Goal: Information Seeking & Learning: Learn about a topic

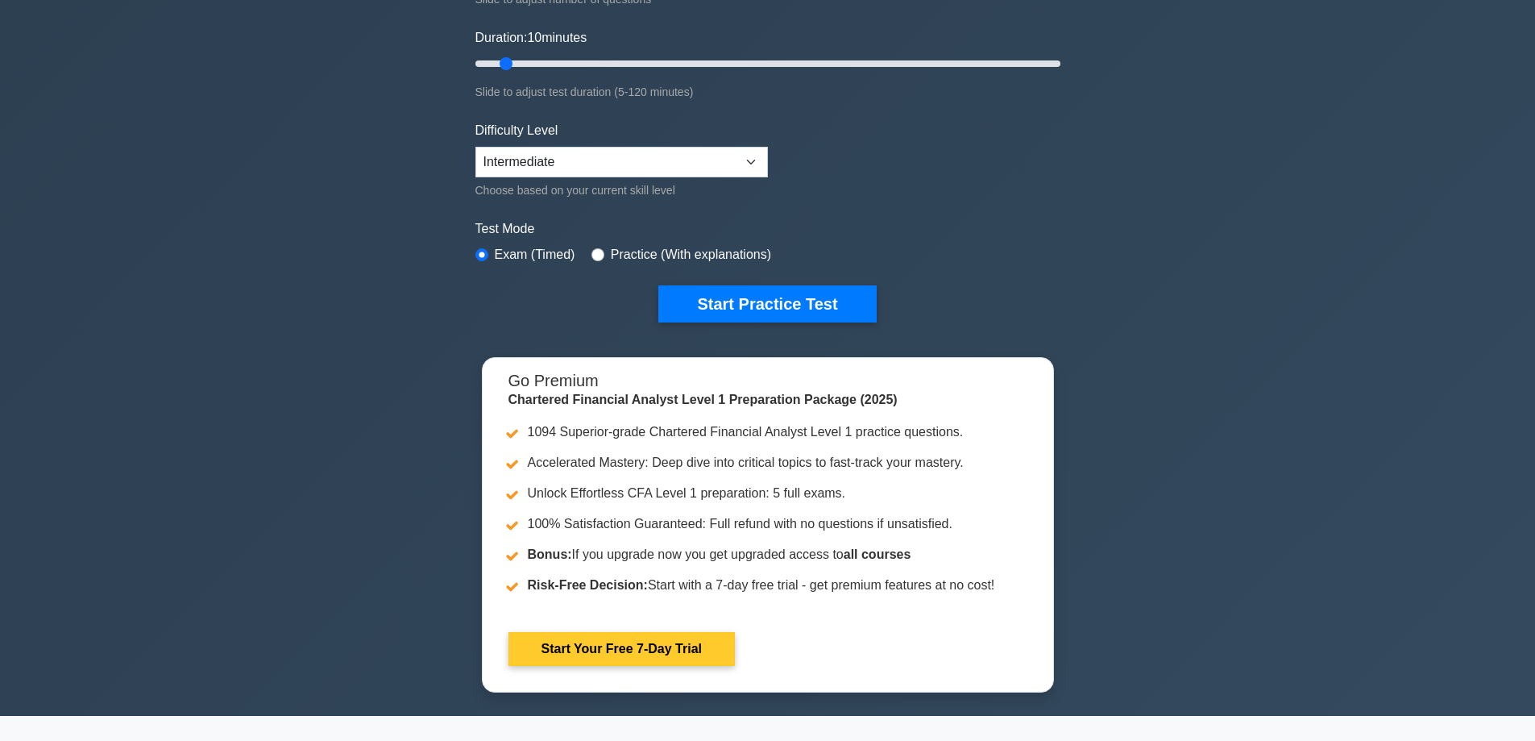
scroll to position [161, 0]
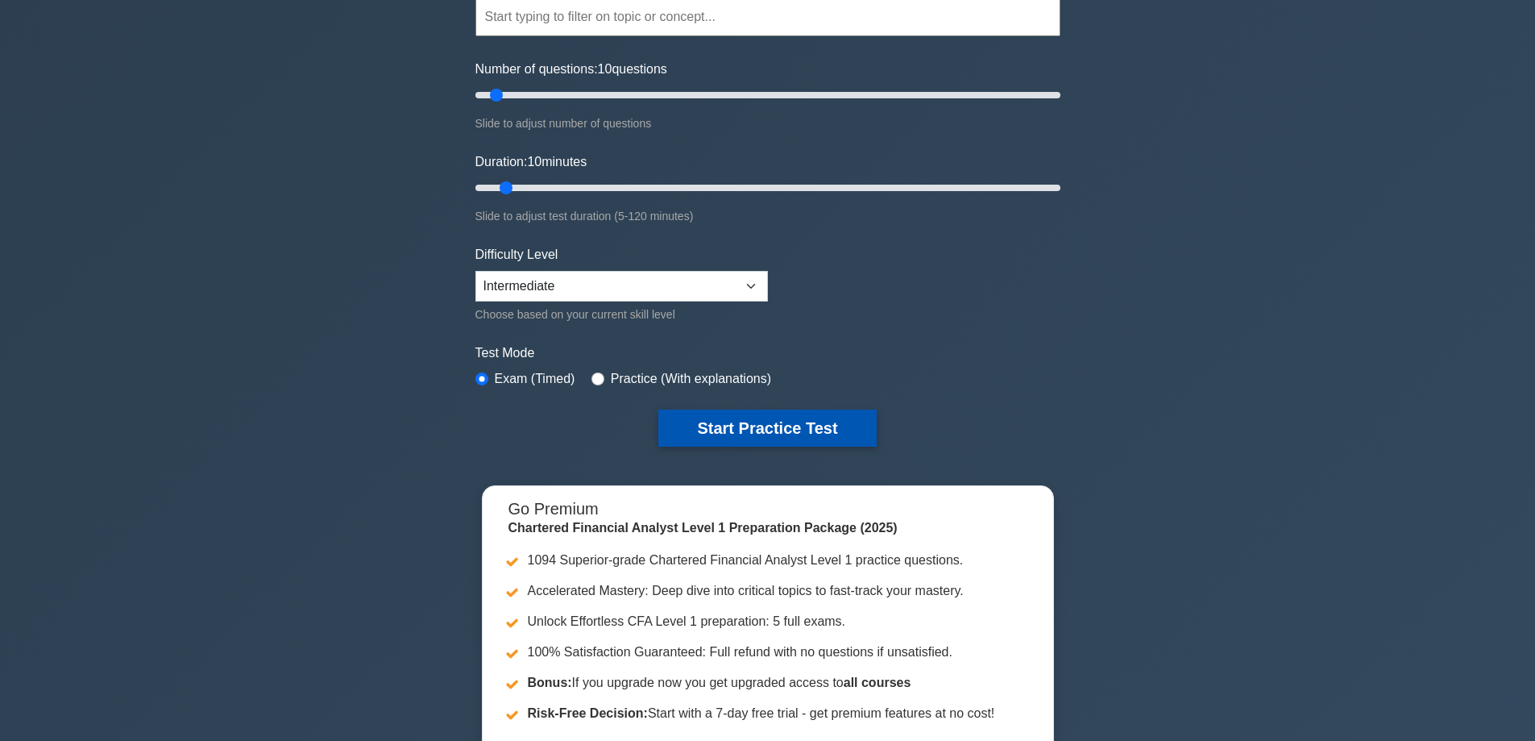
click at [807, 415] on button "Start Practice Test" at bounding box center [767, 427] width 218 height 37
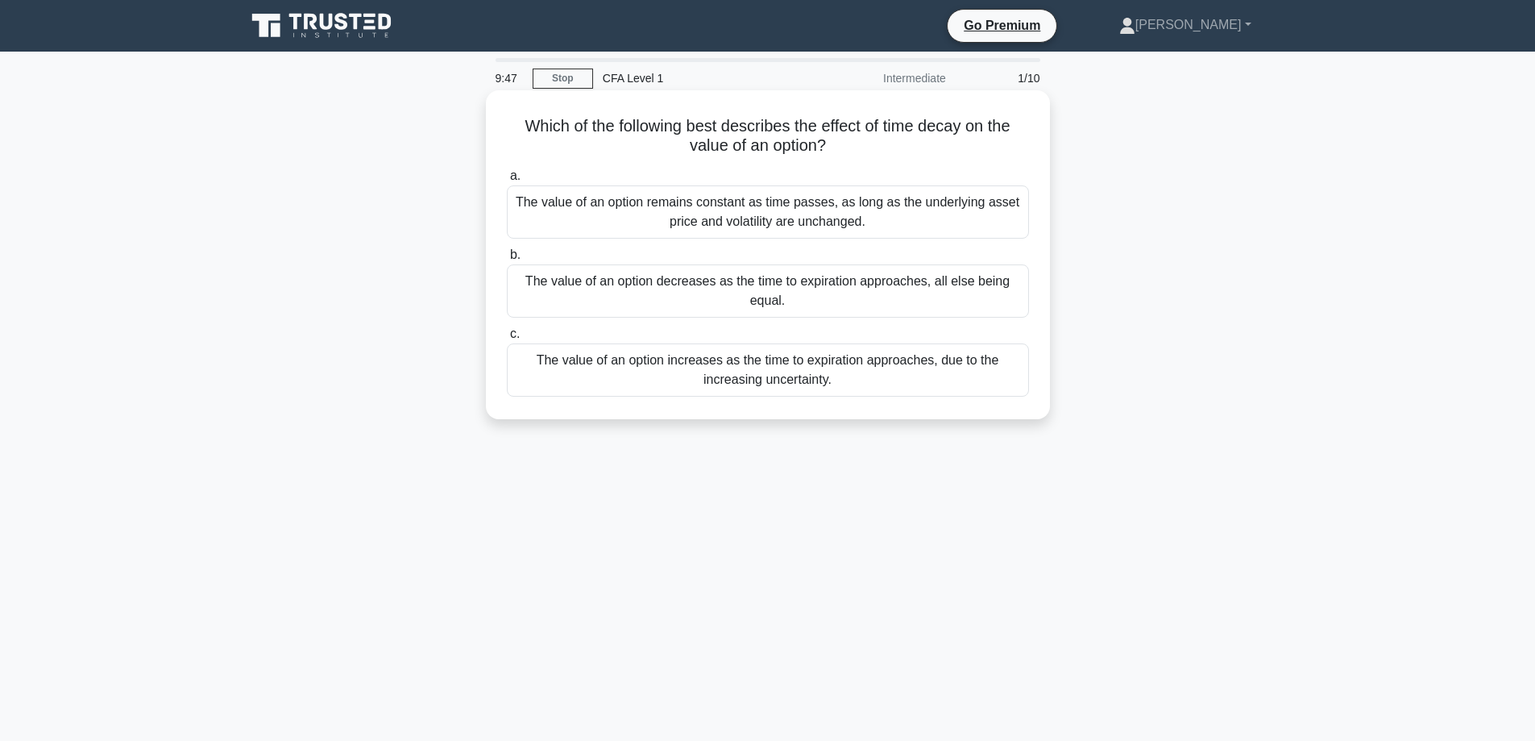
click at [895, 288] on div "The value of an option decreases as the time to expiration approaches, all else…" at bounding box center [768, 290] width 522 height 53
click at [507, 260] on input "b. The value of an option decreases as the time to expiration approaches, all e…" at bounding box center [507, 255] width 0 height 10
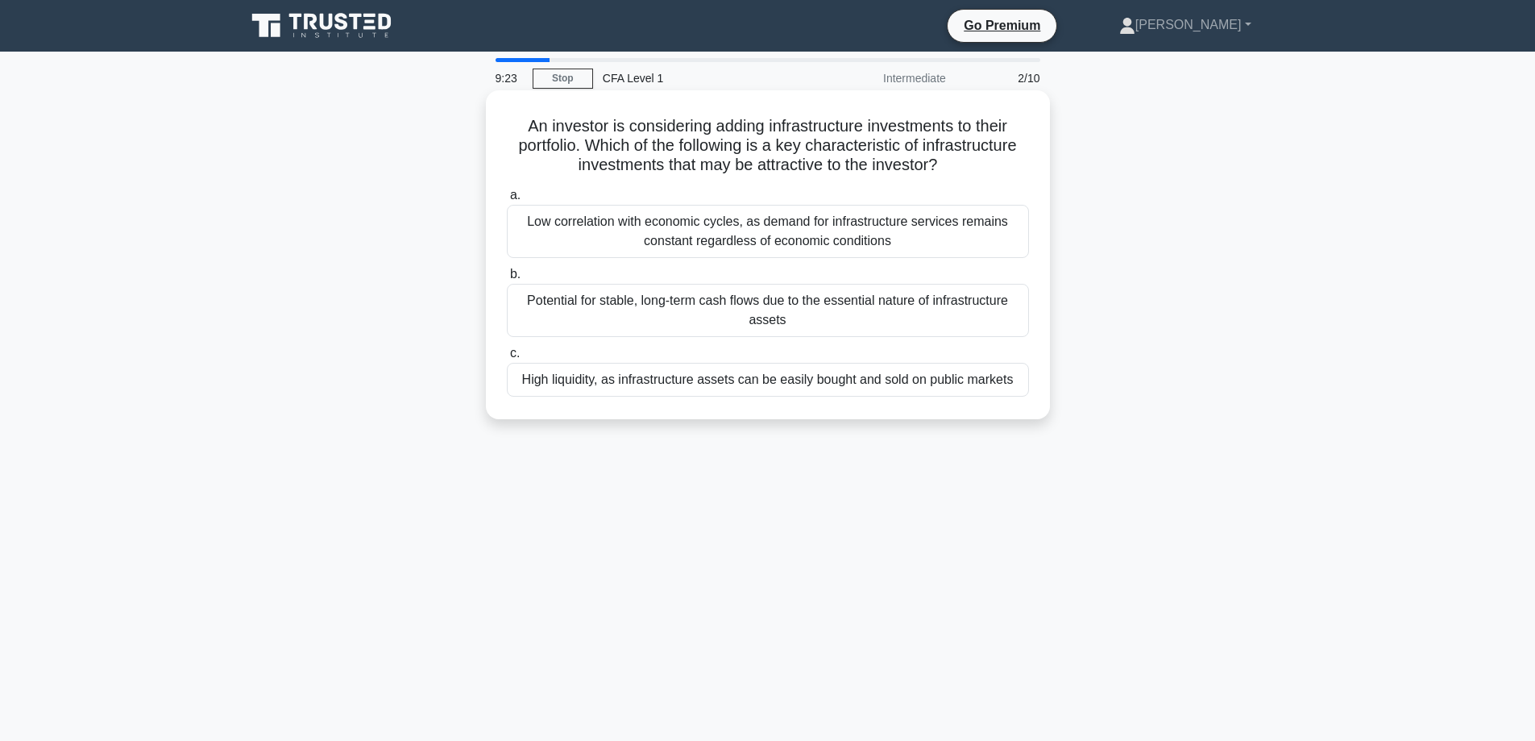
click at [958, 307] on div "Potential for stable, long-term cash flows due to the essential nature of infra…" at bounding box center [768, 310] width 522 height 53
click at [507, 280] on input "b. Potential for stable, long-term cash flows due to the essential nature of in…" at bounding box center [507, 274] width 0 height 10
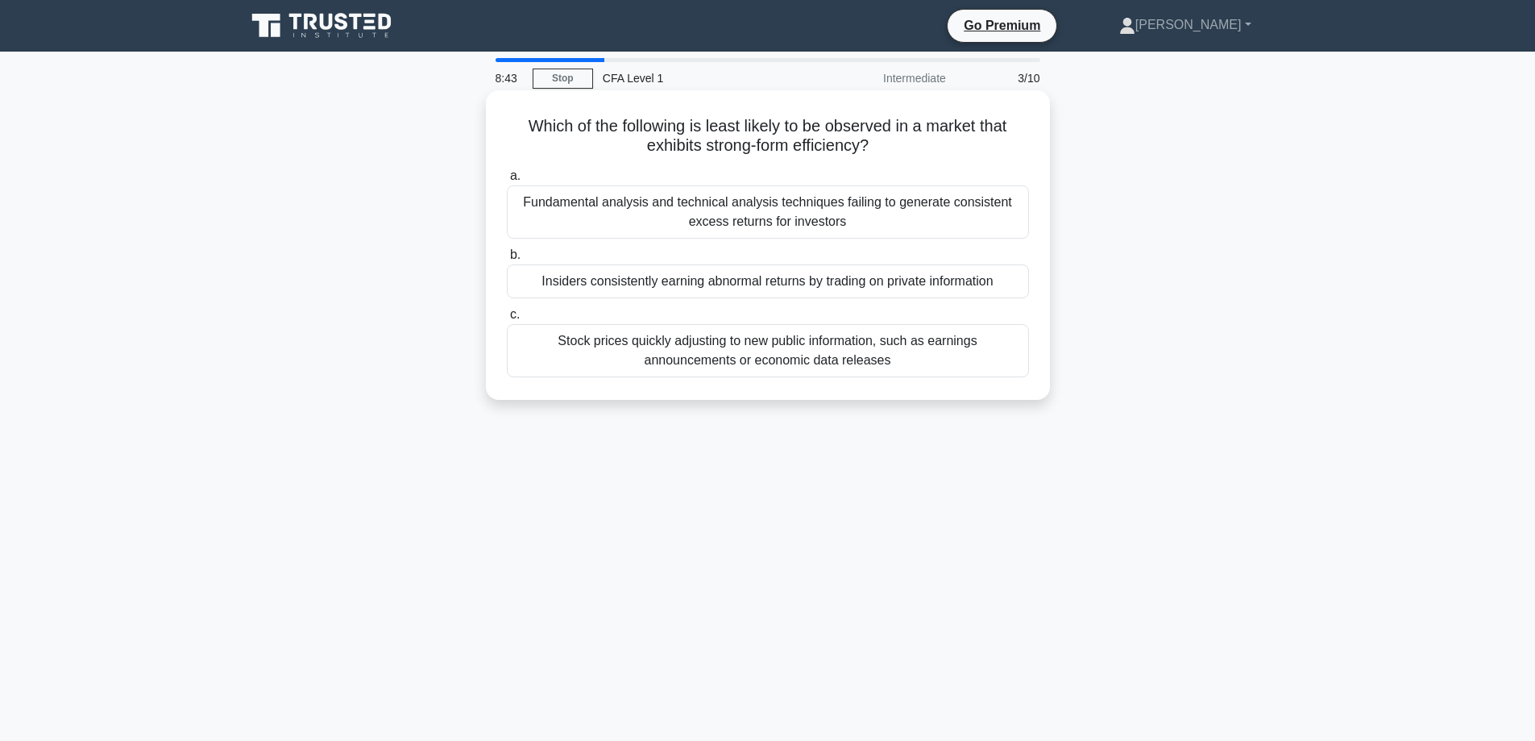
click at [886, 286] on div "Insiders consistently earning abnormal returns by trading on private information" at bounding box center [768, 281] width 522 height 34
click at [507, 260] on input "b. Insiders consistently earning abnormal returns by trading on private informa…" at bounding box center [507, 255] width 0 height 10
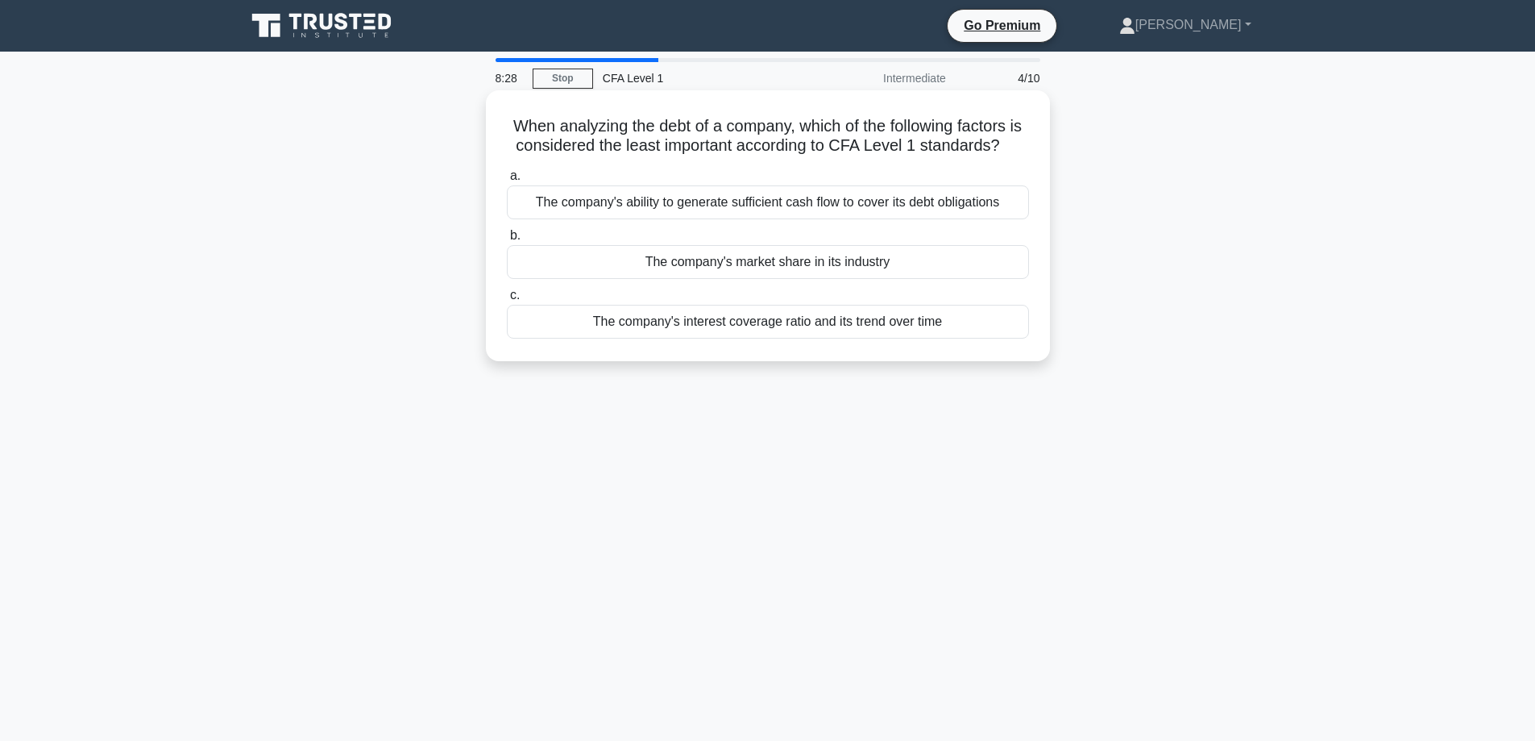
click at [930, 279] on div "The company's market share in its industry" at bounding box center [768, 262] width 522 height 34
click at [507, 241] on input "b. The company's market share in its industry" at bounding box center [507, 235] width 0 height 10
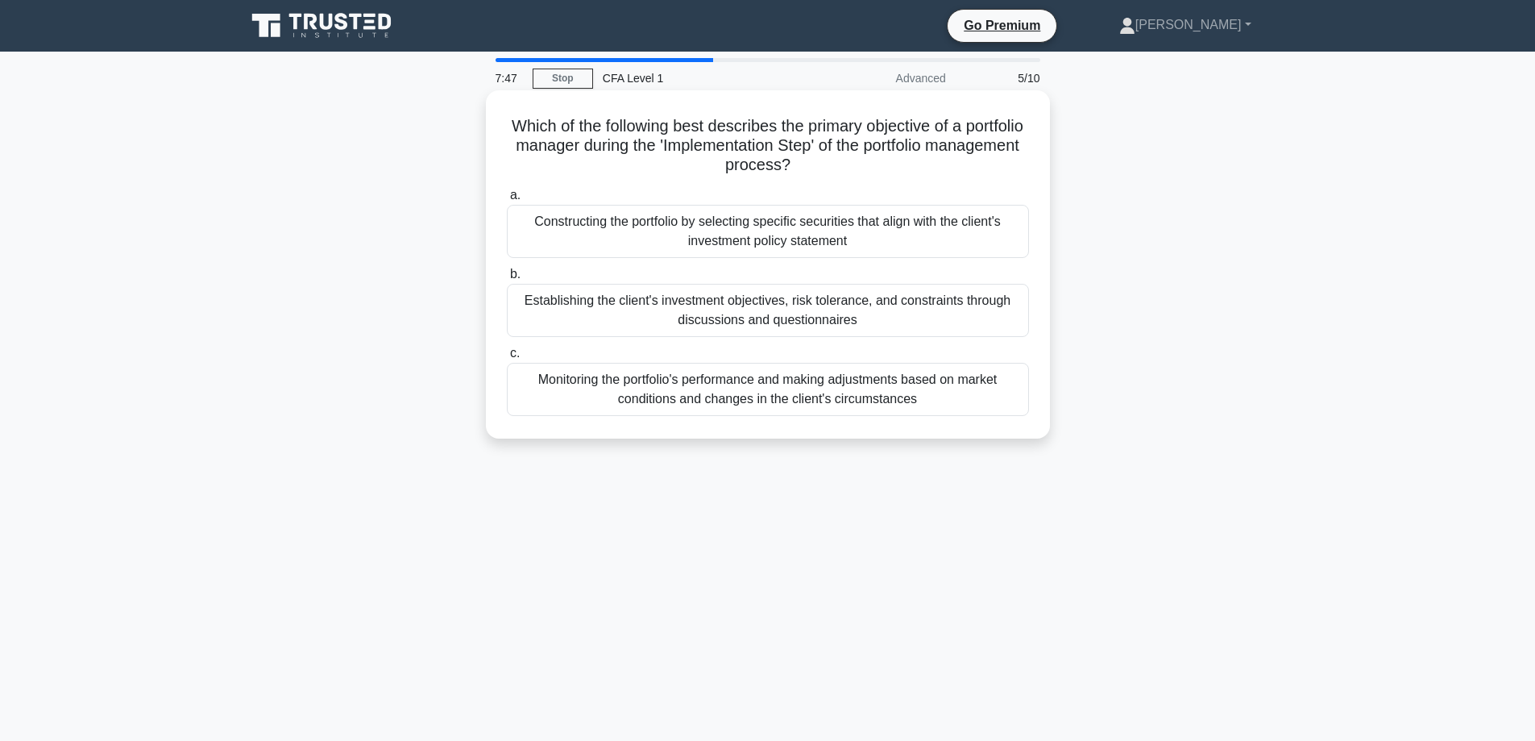
click at [842, 237] on div "Constructing the portfolio by selecting specific securities that align with the…" at bounding box center [768, 231] width 522 height 53
click at [507, 201] on input "a. Constructing the portfolio by selecting specific securities that align with …" at bounding box center [507, 195] width 0 height 10
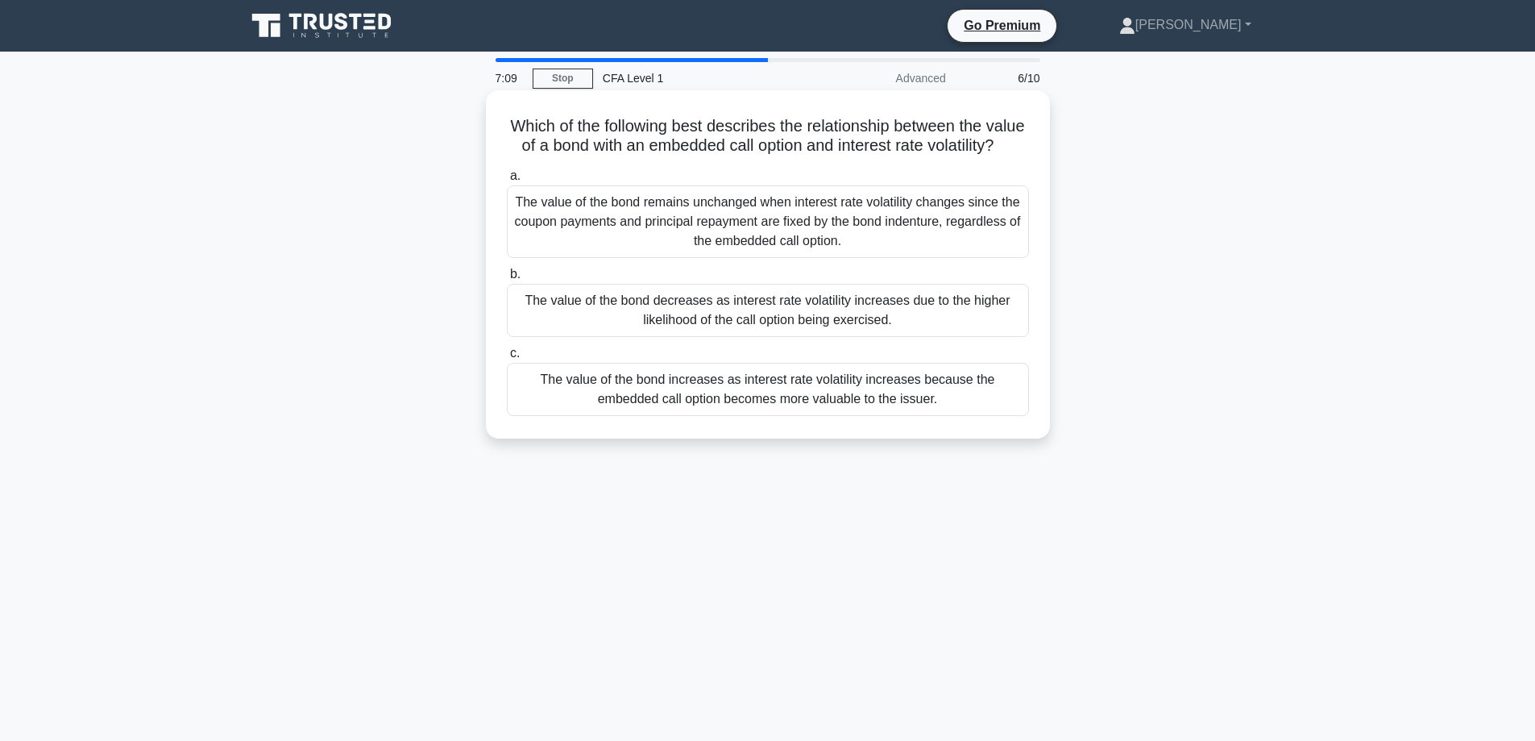
click at [940, 330] on div "The value of the bond decreases as interest rate volatility increases due to th…" at bounding box center [768, 310] width 522 height 53
click at [507, 280] on input "b. The value of the bond decreases as interest rate volatility increases due to…" at bounding box center [507, 274] width 0 height 10
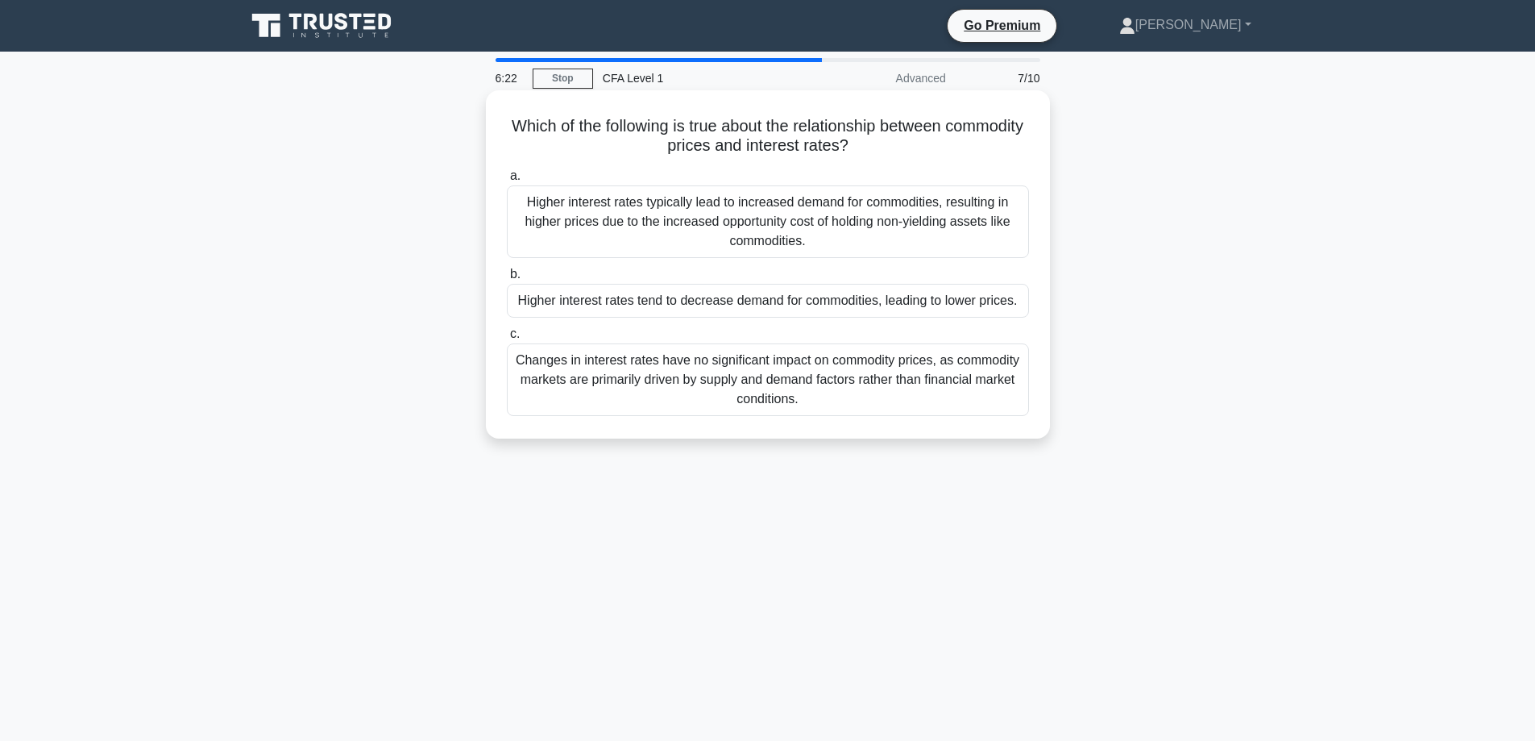
click at [873, 300] on div "Higher interest rates tend to decrease demand for commodities, leading to lower…" at bounding box center [768, 301] width 522 height 34
click at [507, 280] on input "b. Higher interest rates tend to decrease demand for commodities, leading to lo…" at bounding box center [507, 274] width 0 height 10
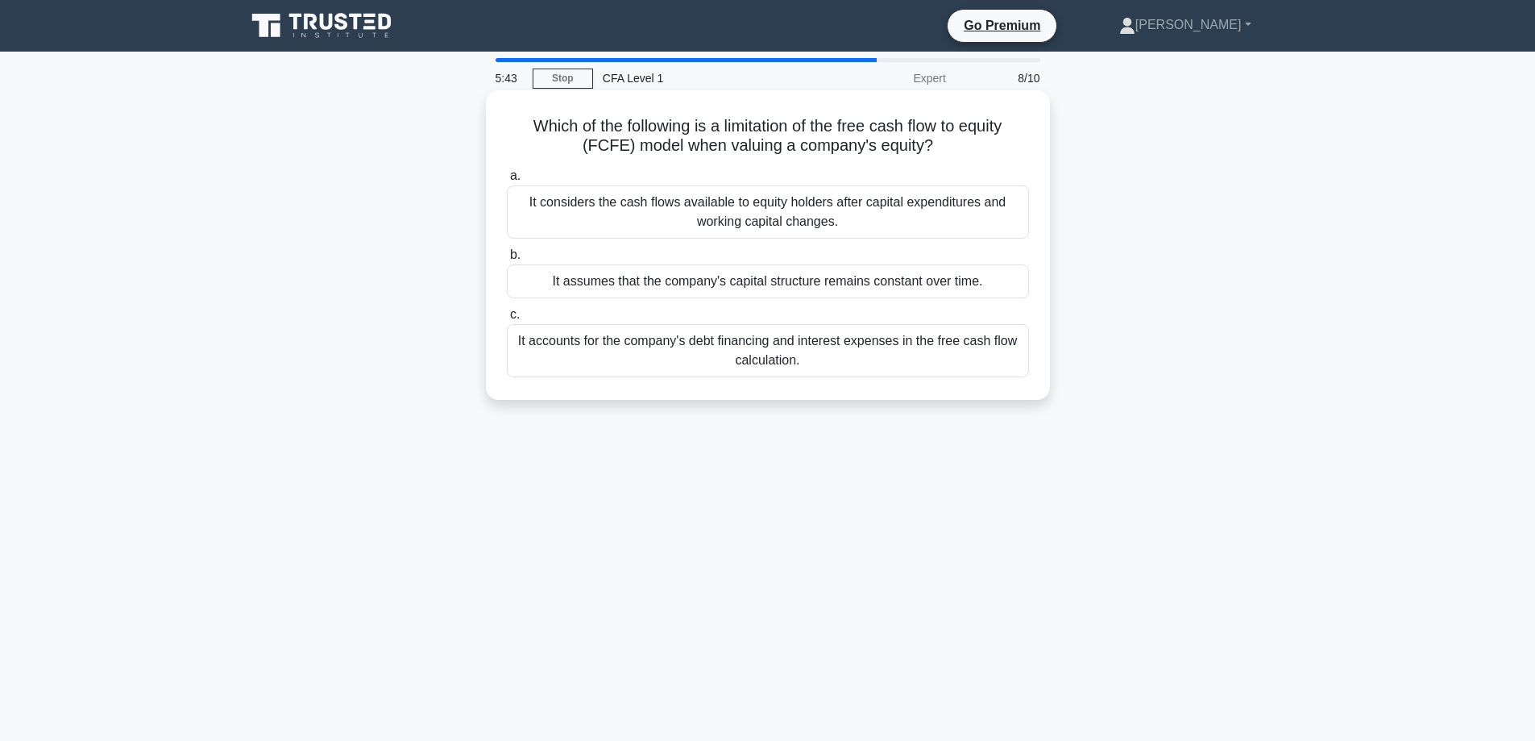
click at [951, 285] on div "It assumes that the company's capital structure remains constant over time." at bounding box center [768, 281] width 522 height 34
click at [507, 260] on input "b. It assumes that the company's capital structure remains constant over time." at bounding box center [507, 255] width 0 height 10
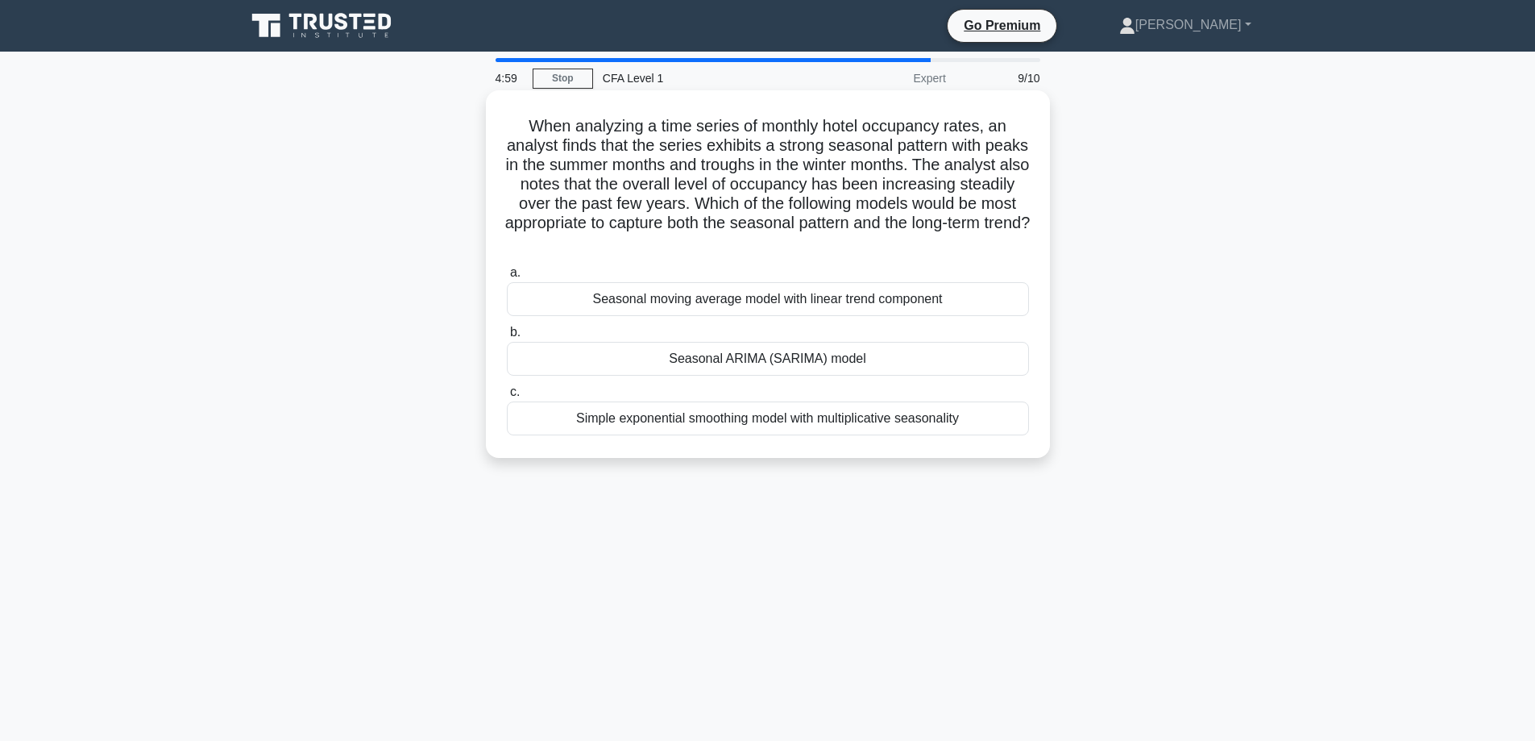
click at [960, 367] on div "Seasonal ARIMA (SARIMA) model" at bounding box center [768, 359] width 522 height 34
click at [507, 338] on input "b. Seasonal ARIMA (SARIMA) model" at bounding box center [507, 332] width 0 height 10
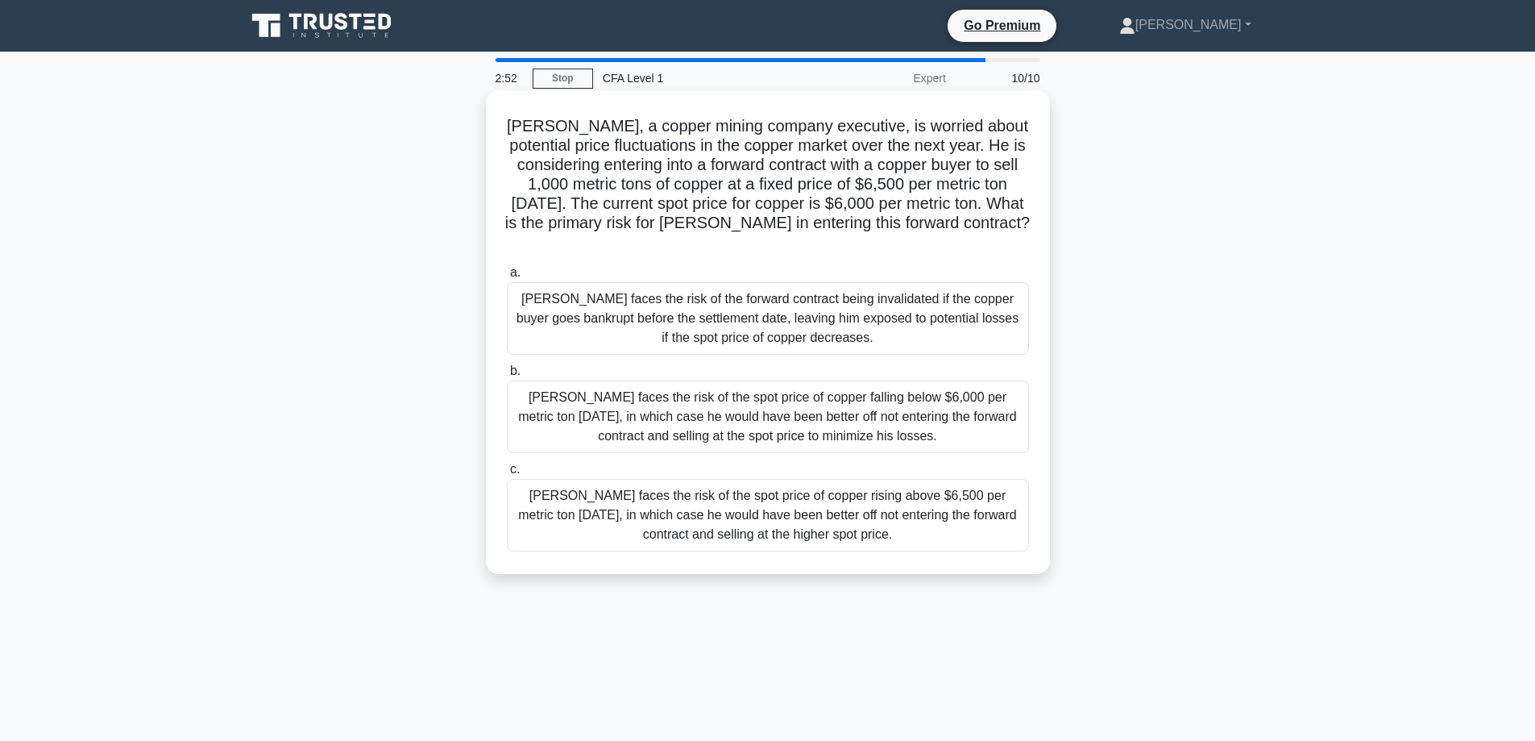
click at [936, 498] on div "[PERSON_NAME] faces the risk of the spot price of copper rising above $6,500 pe…" at bounding box center [768, 515] width 522 height 73
click at [507, 475] on input "c. John faces the risk of the spot price of copper rising above $6,500 per metr…" at bounding box center [507, 469] width 0 height 10
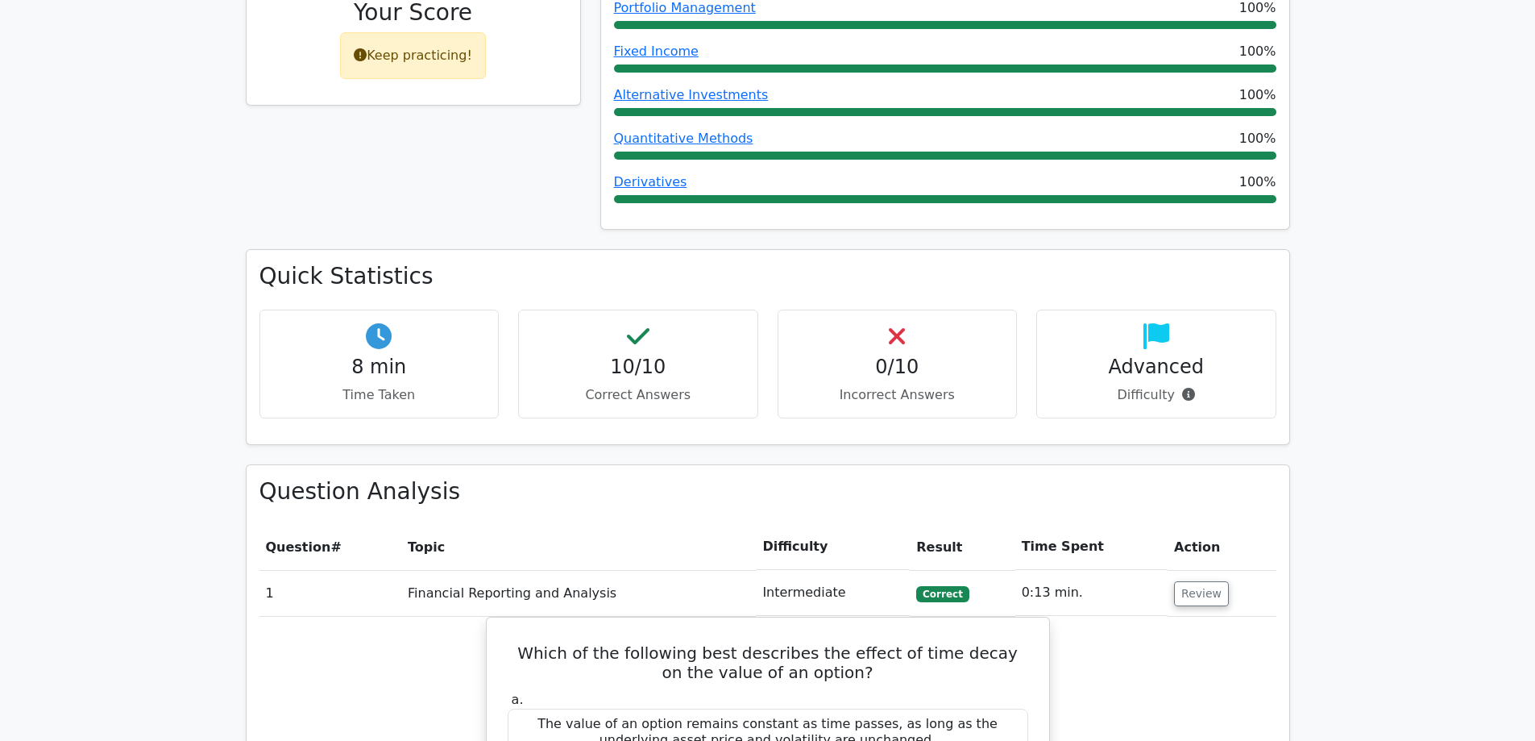
scroll to position [1128, 0]
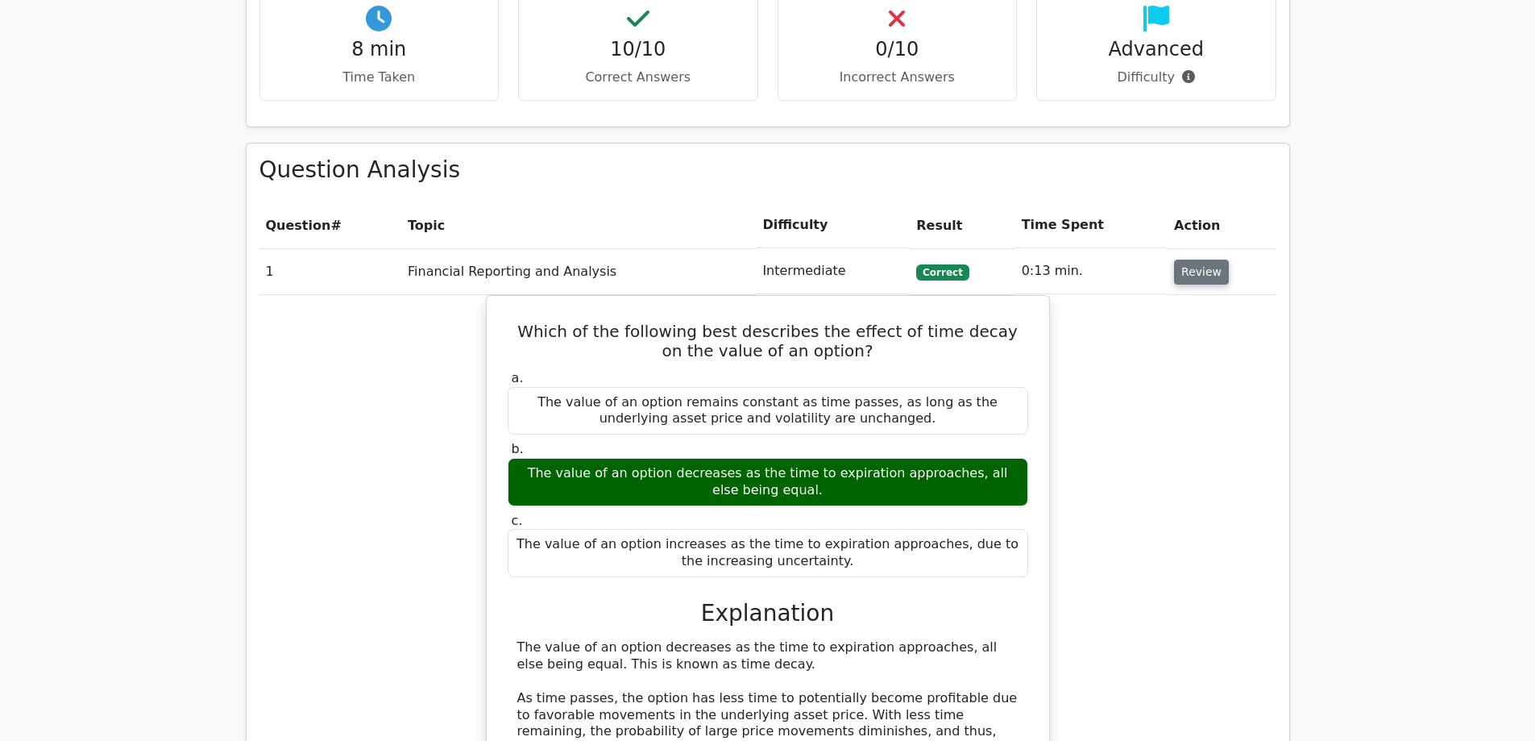
click at [1191, 259] on button "Review" at bounding box center [1201, 271] width 55 height 25
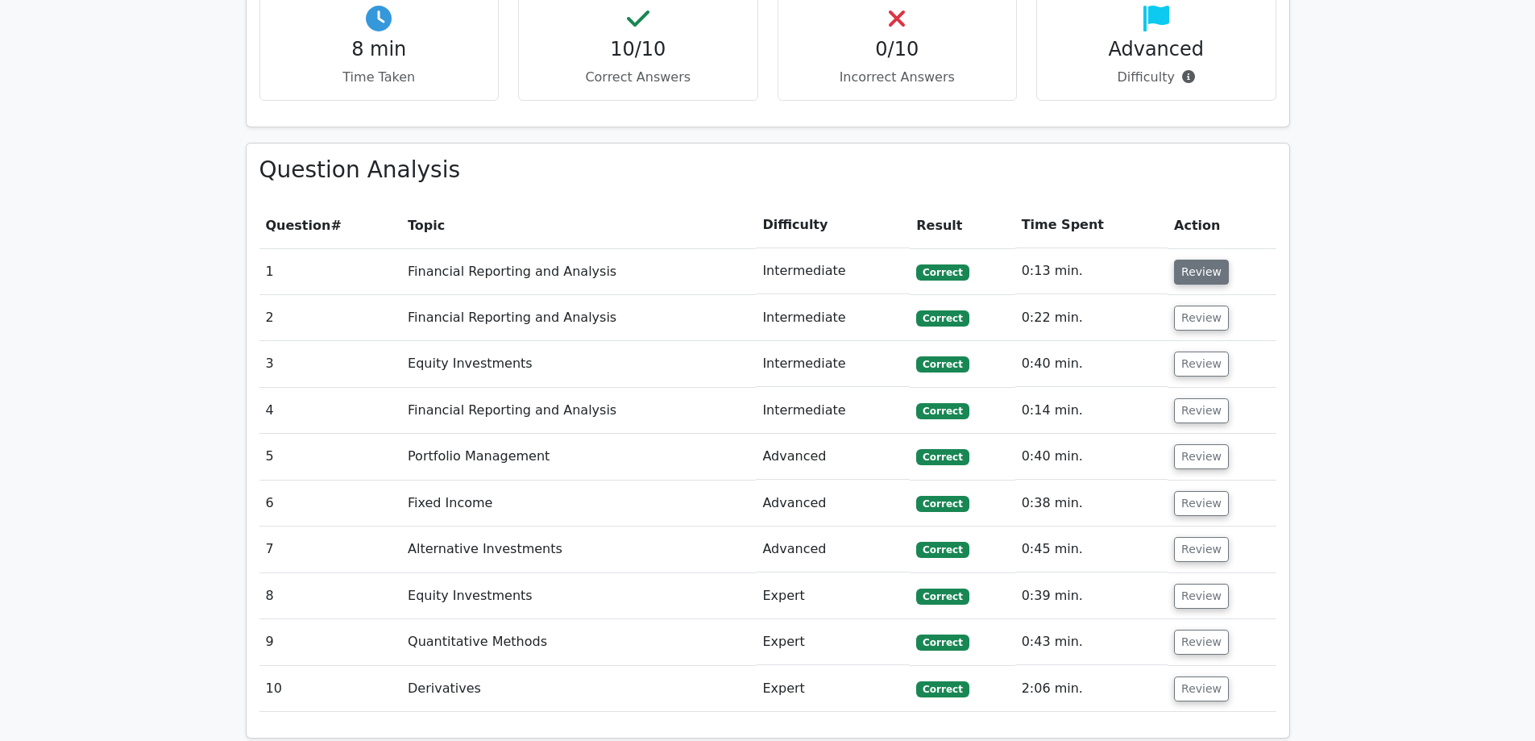
click at [1184, 259] on button "Review" at bounding box center [1201, 271] width 55 height 25
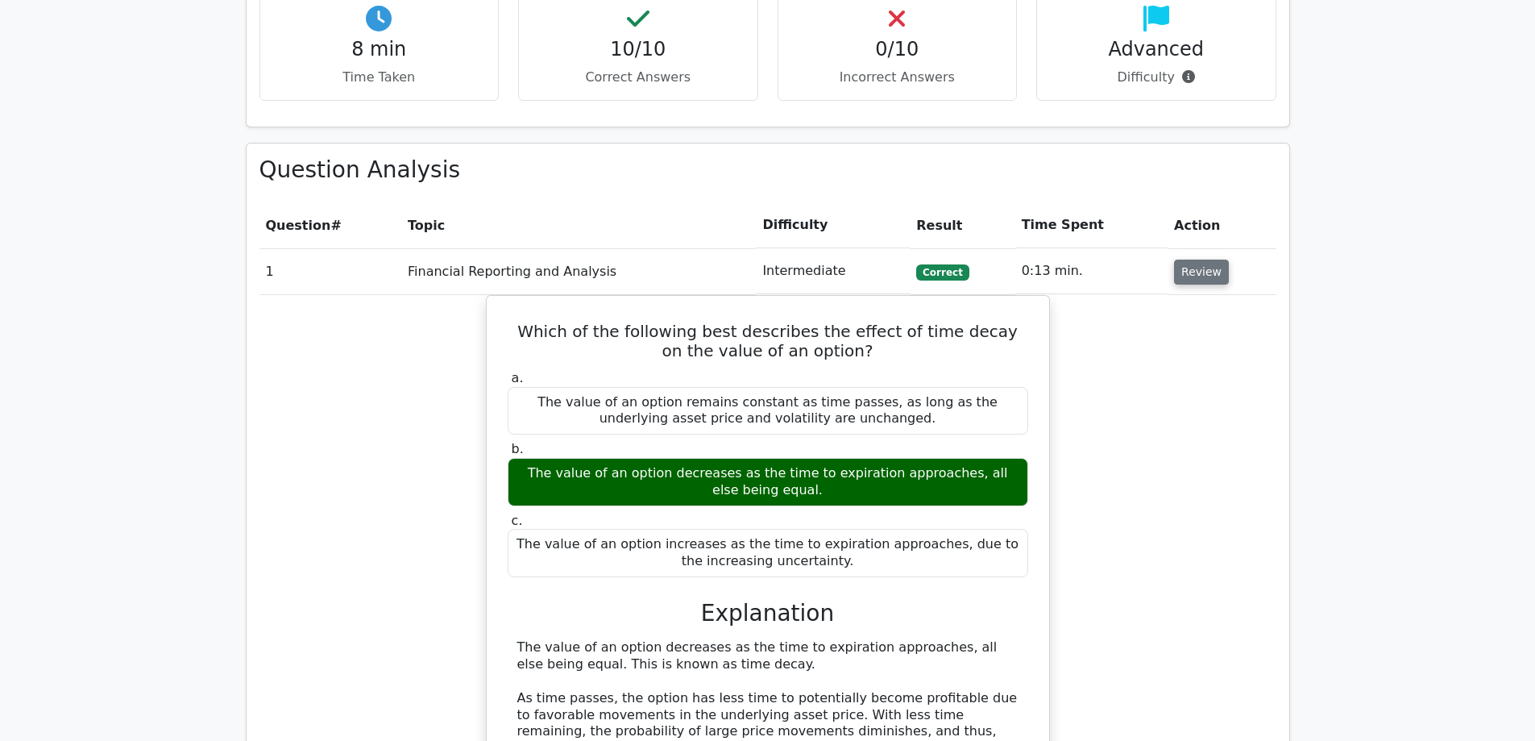
click at [1184, 259] on button "Review" at bounding box center [1201, 271] width 55 height 25
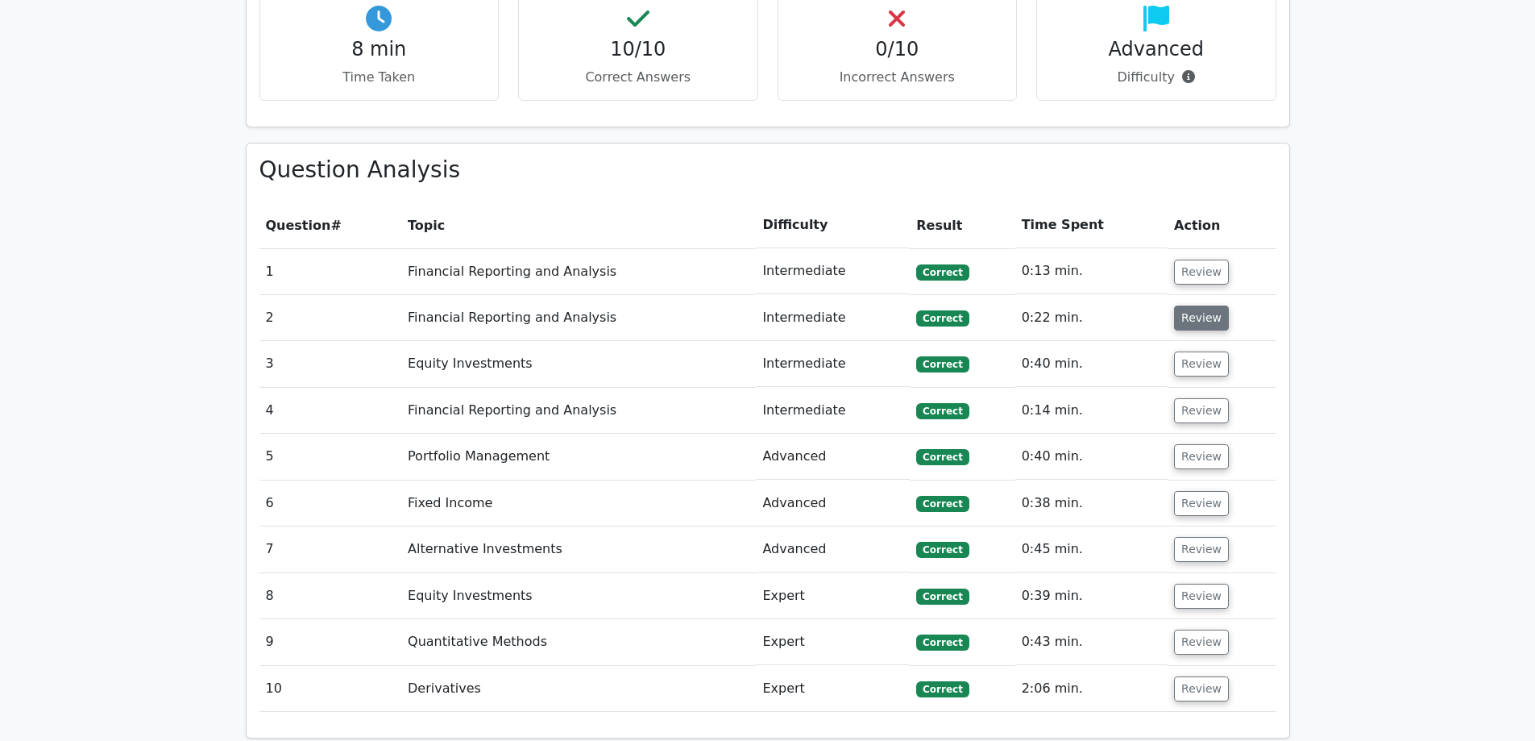
click at [1210, 305] on button "Review" at bounding box center [1201, 317] width 55 height 25
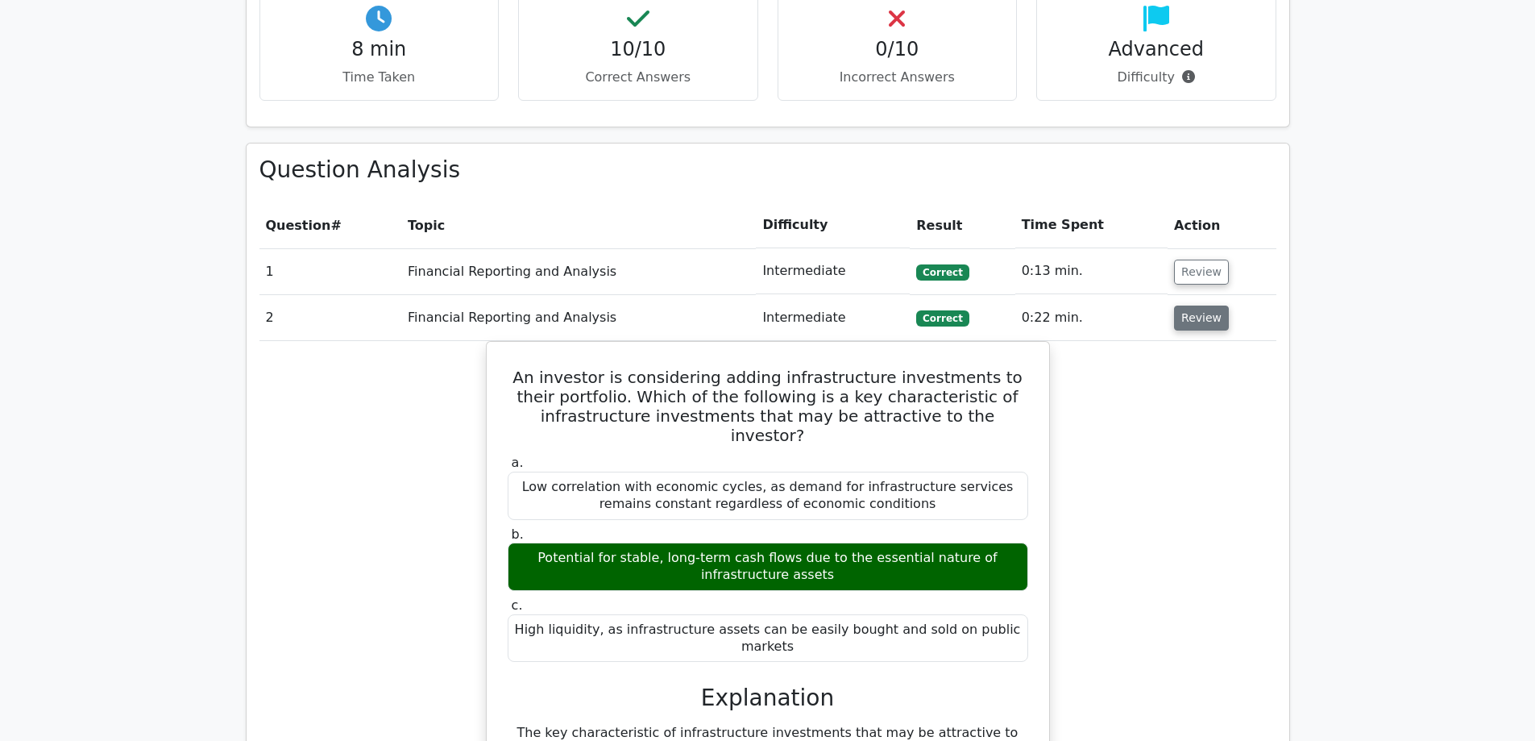
click at [1210, 305] on button "Review" at bounding box center [1201, 317] width 55 height 25
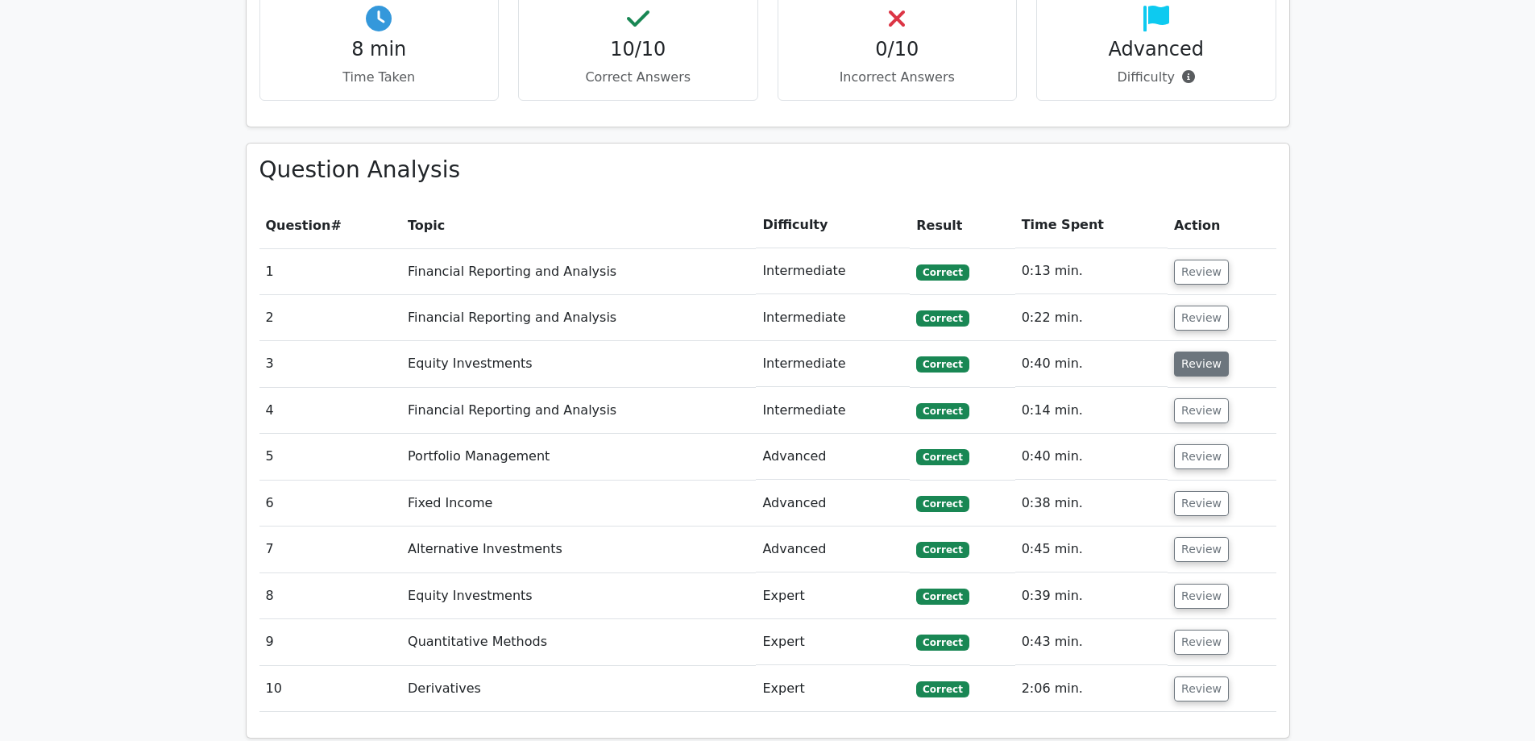
click at [1203, 351] on button "Review" at bounding box center [1201, 363] width 55 height 25
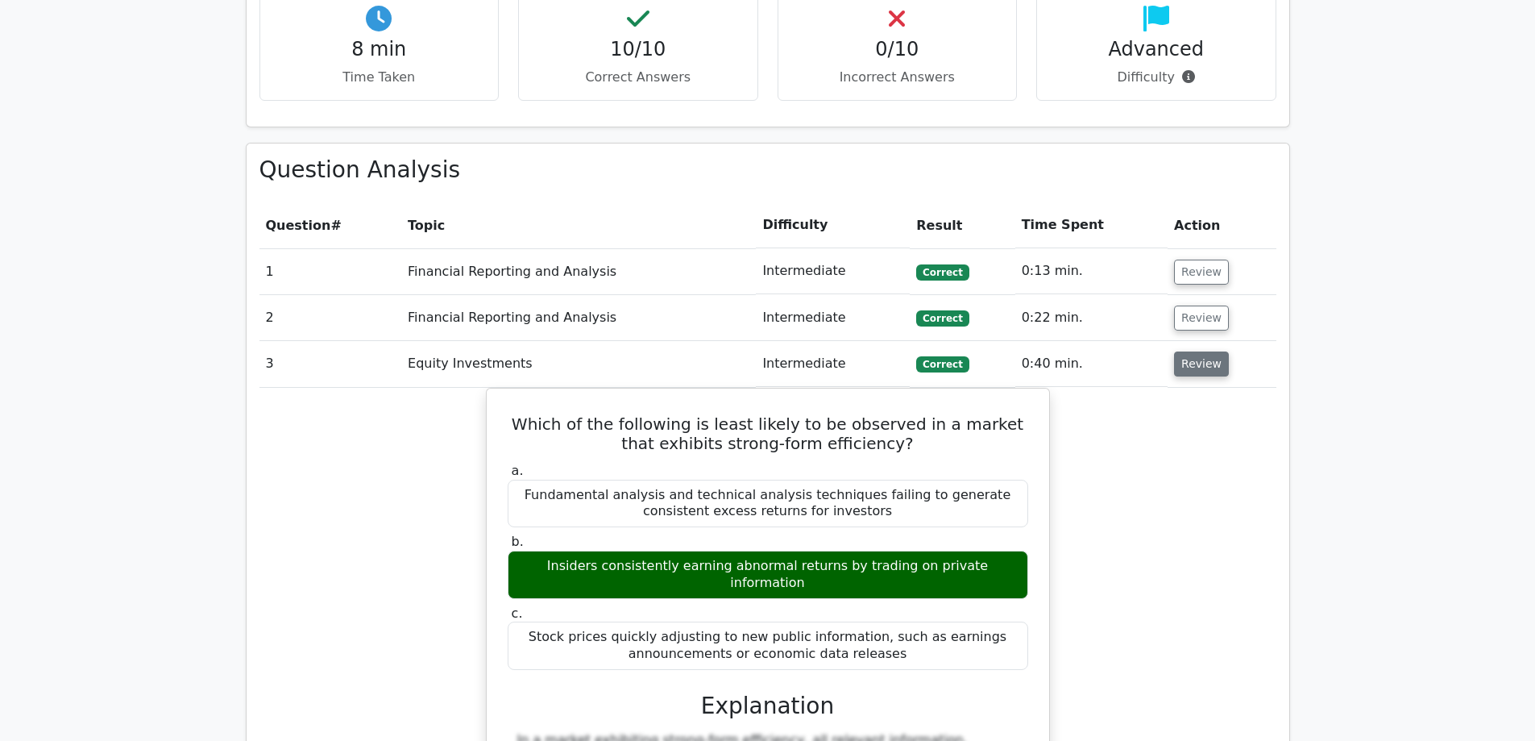
click at [1203, 351] on button "Review" at bounding box center [1201, 363] width 55 height 25
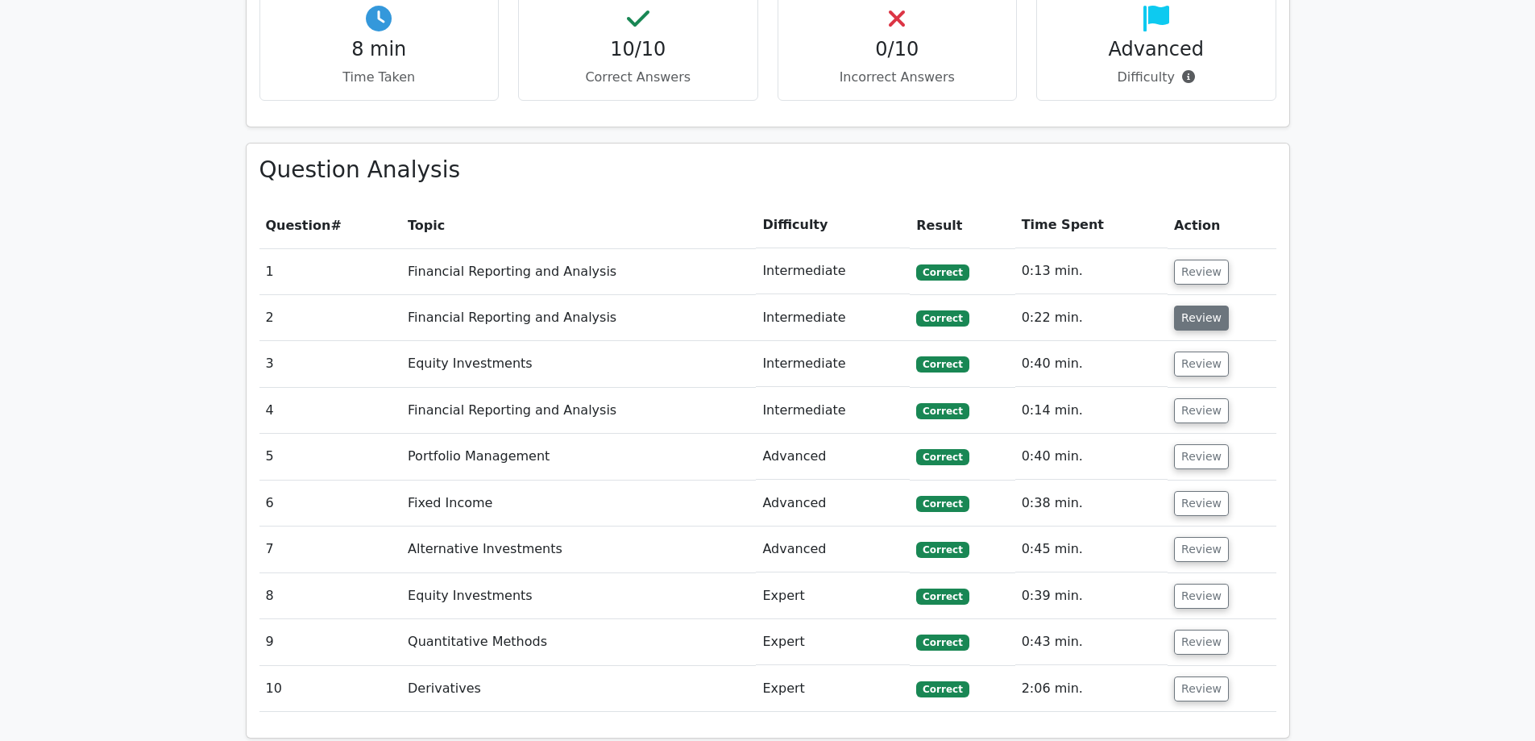
click at [1191, 305] on button "Review" at bounding box center [1201, 317] width 55 height 25
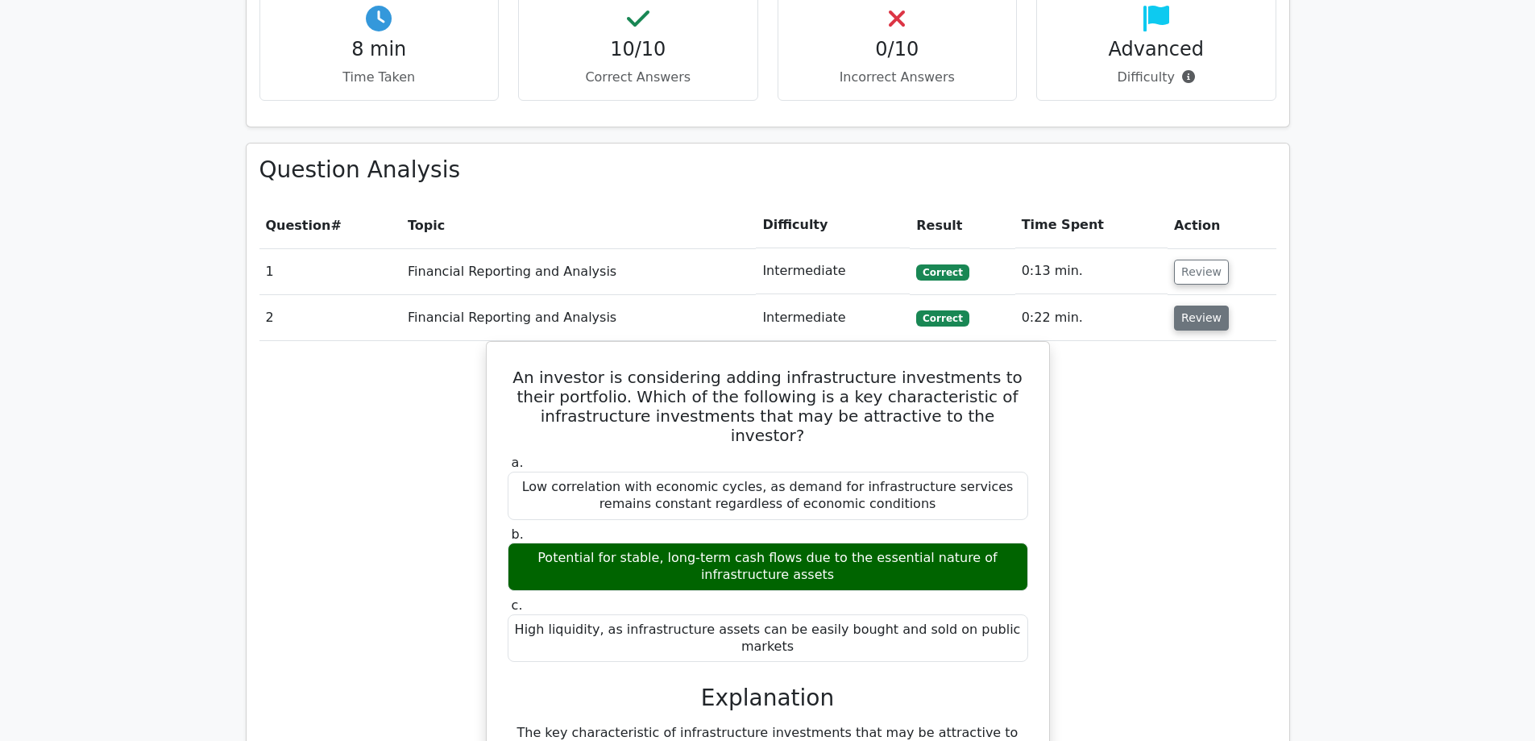
click at [1191, 305] on button "Review" at bounding box center [1201, 317] width 55 height 25
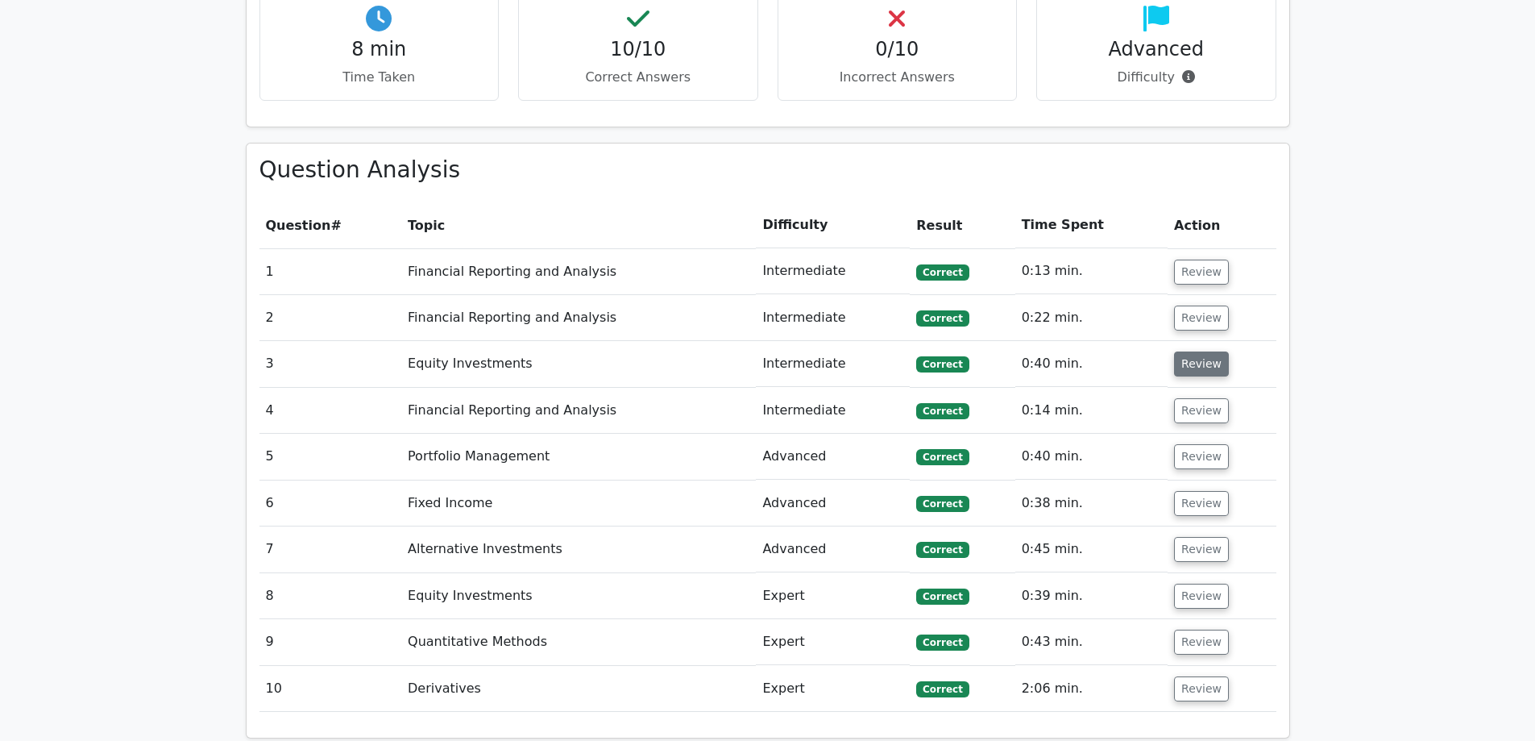
click at [1190, 351] on button "Review" at bounding box center [1201, 363] width 55 height 25
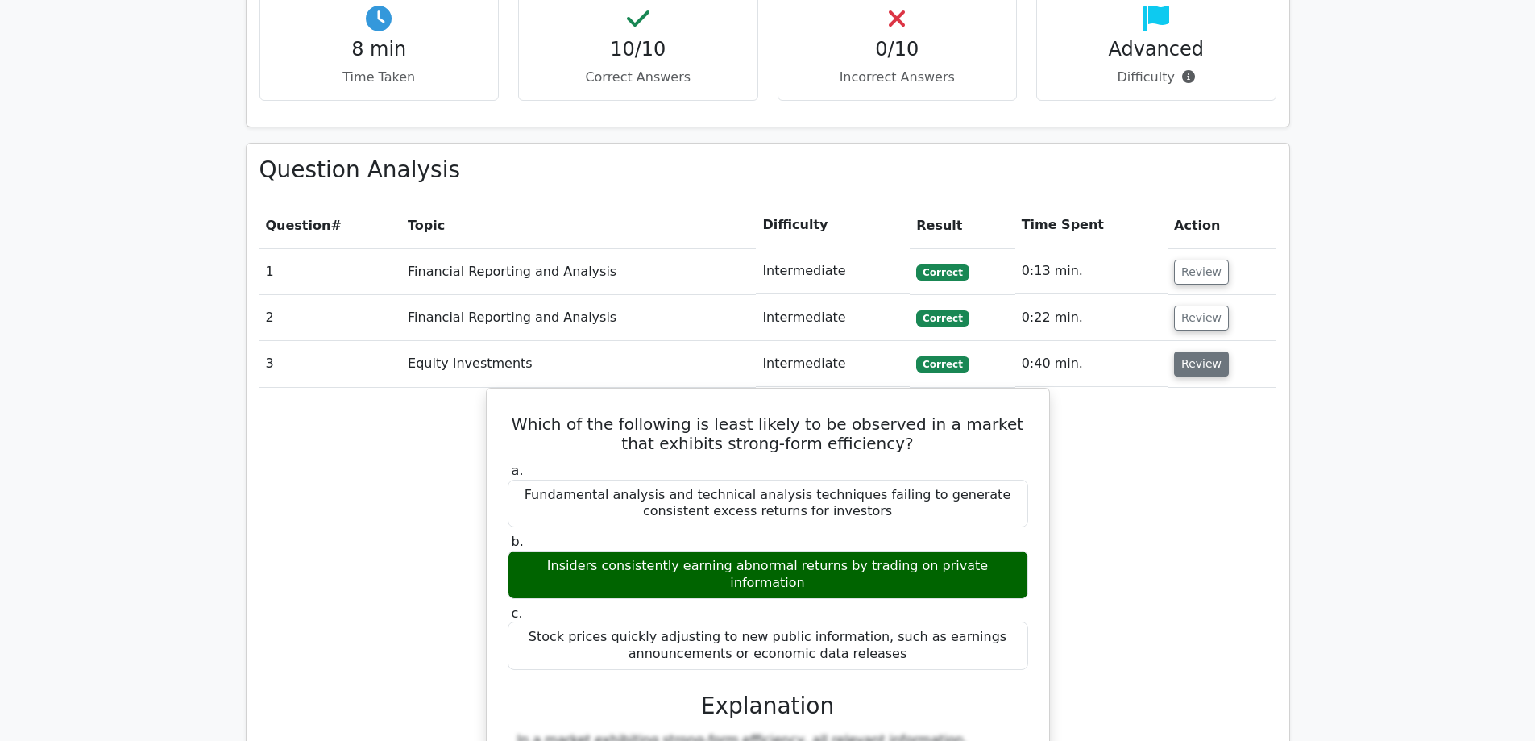
click at [1186, 351] on button "Review" at bounding box center [1201, 363] width 55 height 25
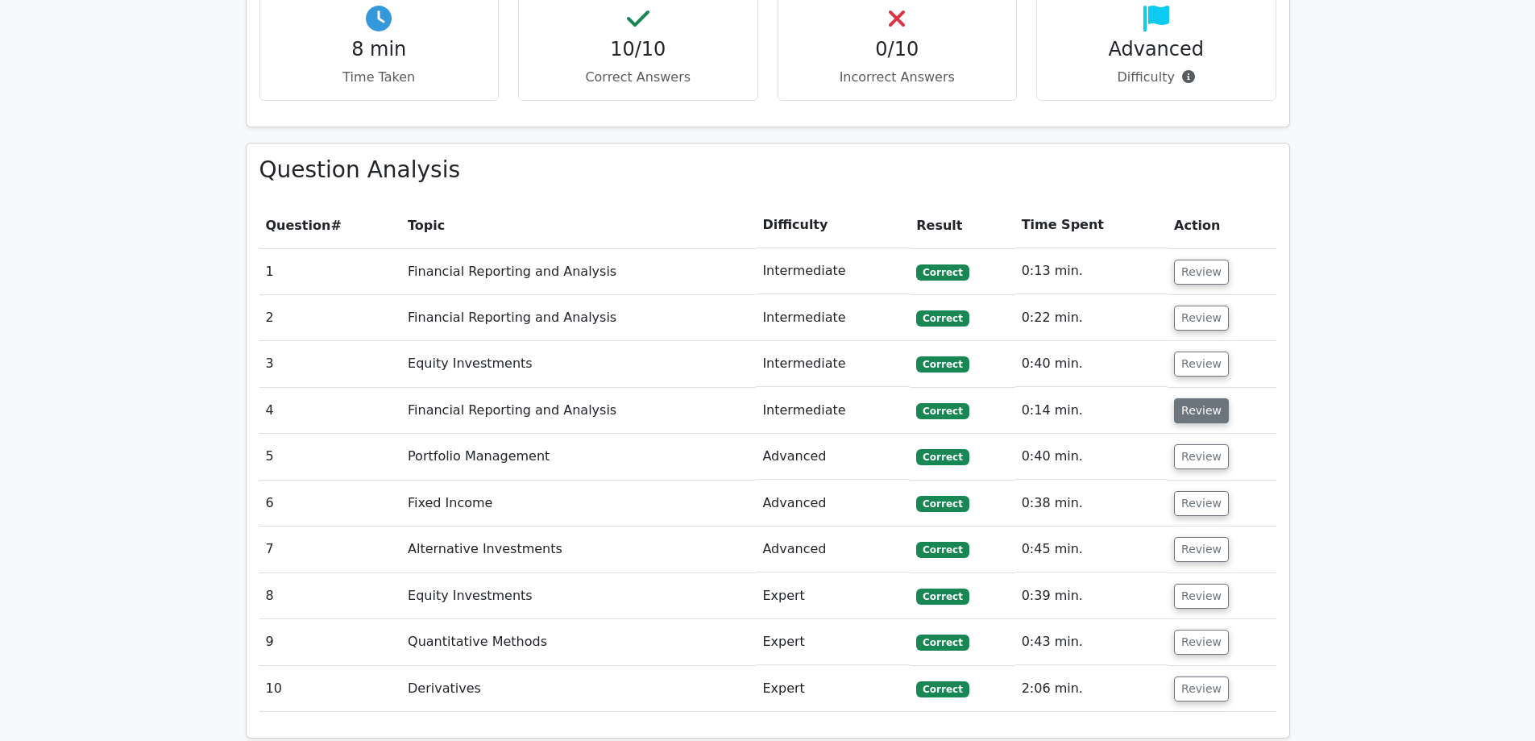
click at [1197, 398] on button "Review" at bounding box center [1201, 410] width 55 height 25
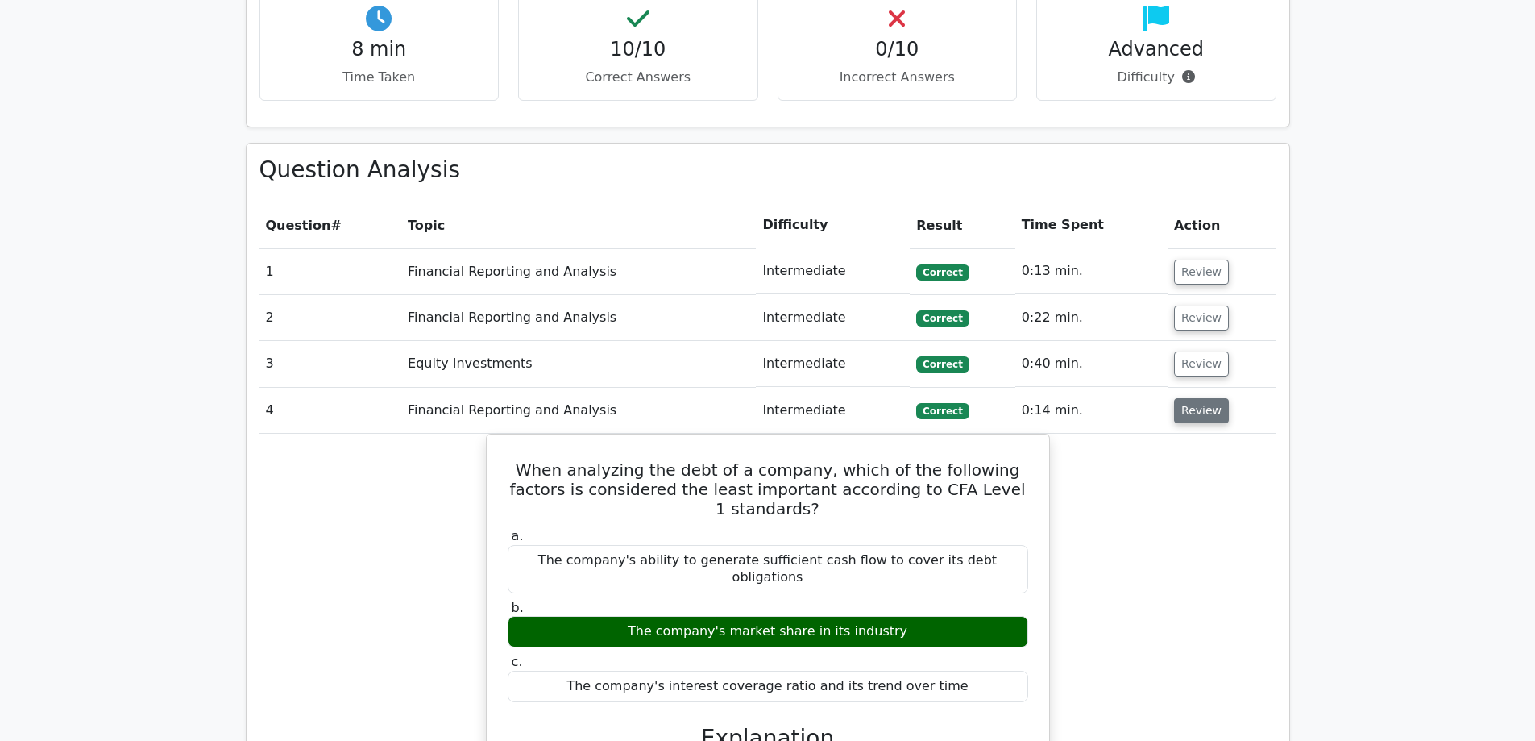
click at [1217, 398] on button "Review" at bounding box center [1201, 410] width 55 height 25
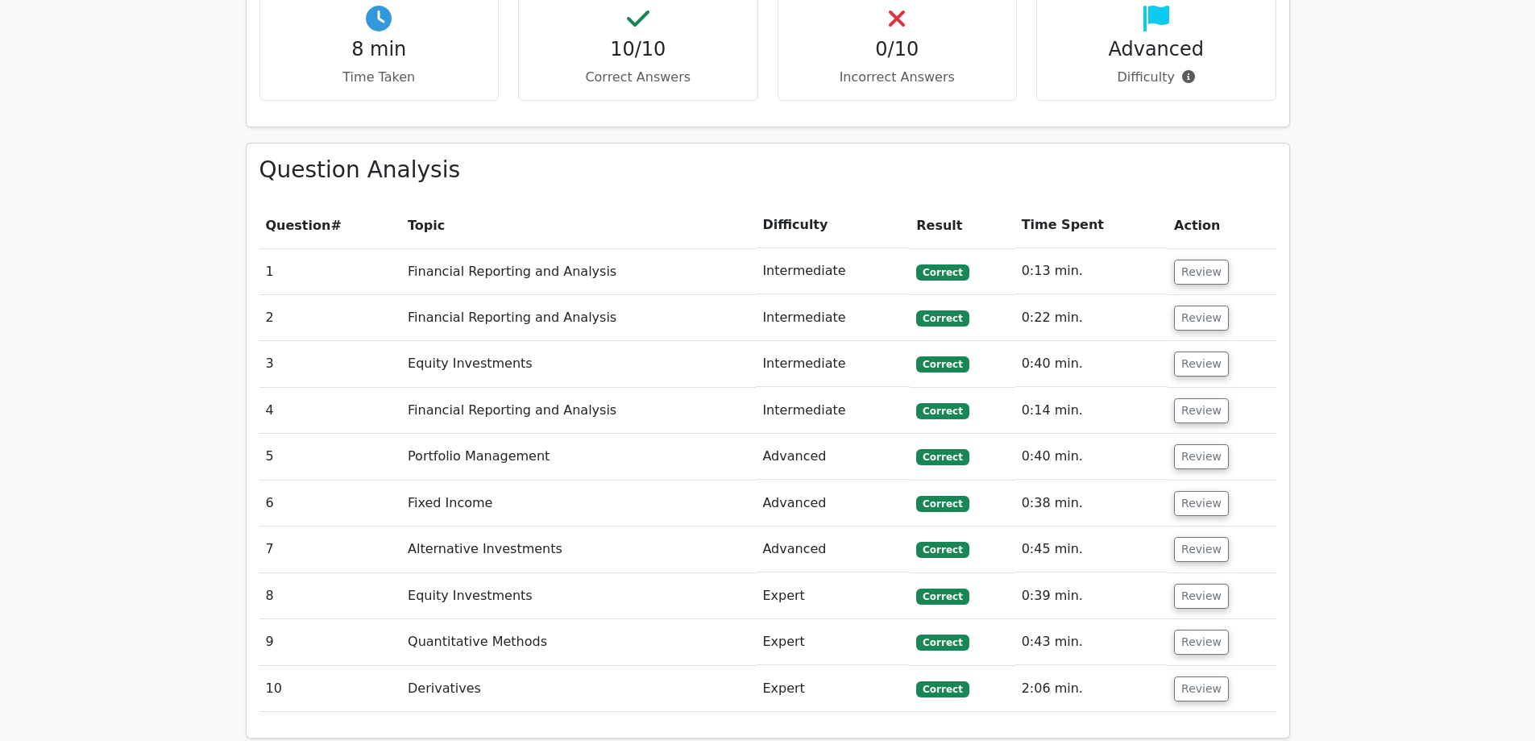
click at [1226, 388] on td "Review" at bounding box center [1222, 411] width 108 height 46
click at [1218, 398] on button "Review" at bounding box center [1201, 410] width 55 height 25
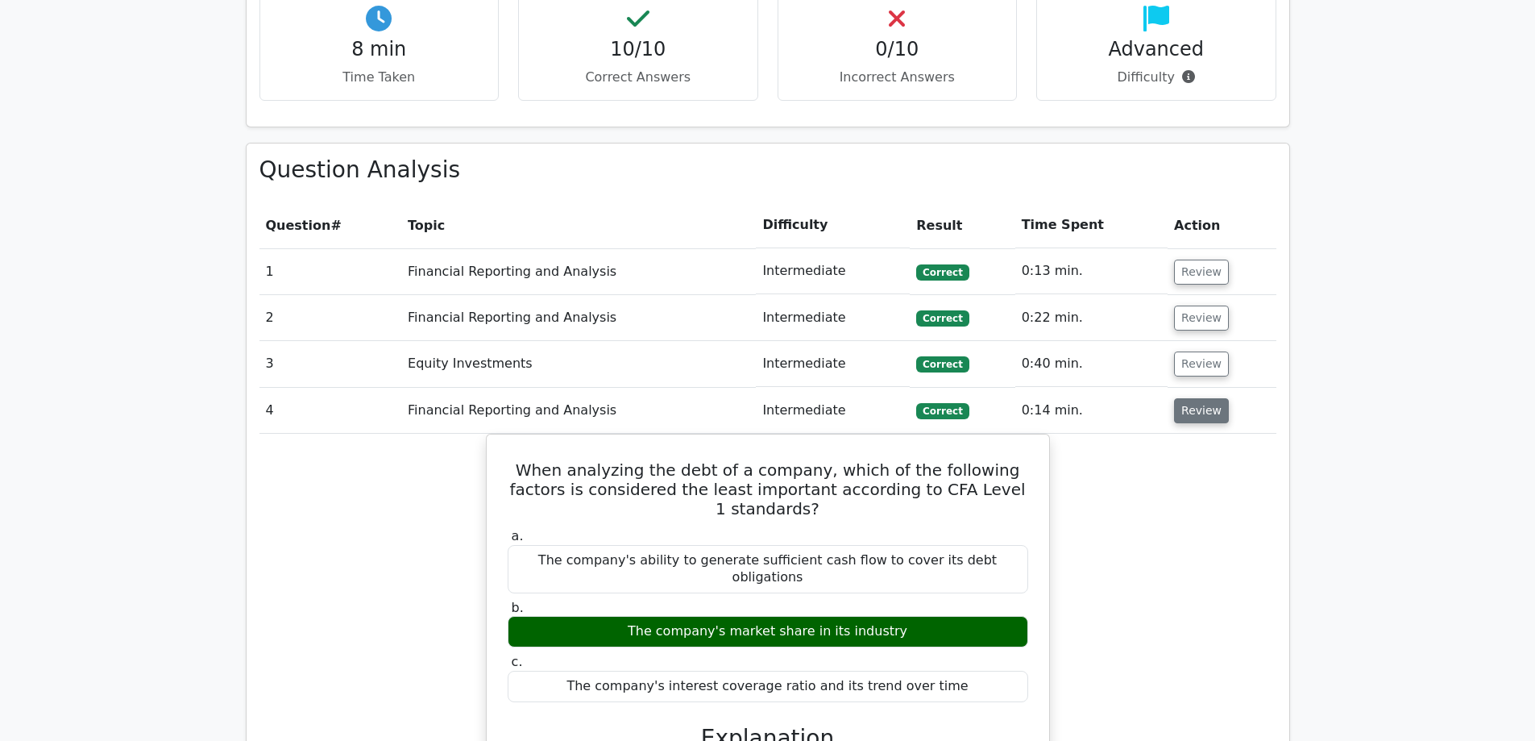
click at [1214, 398] on button "Review" at bounding box center [1201, 410] width 55 height 25
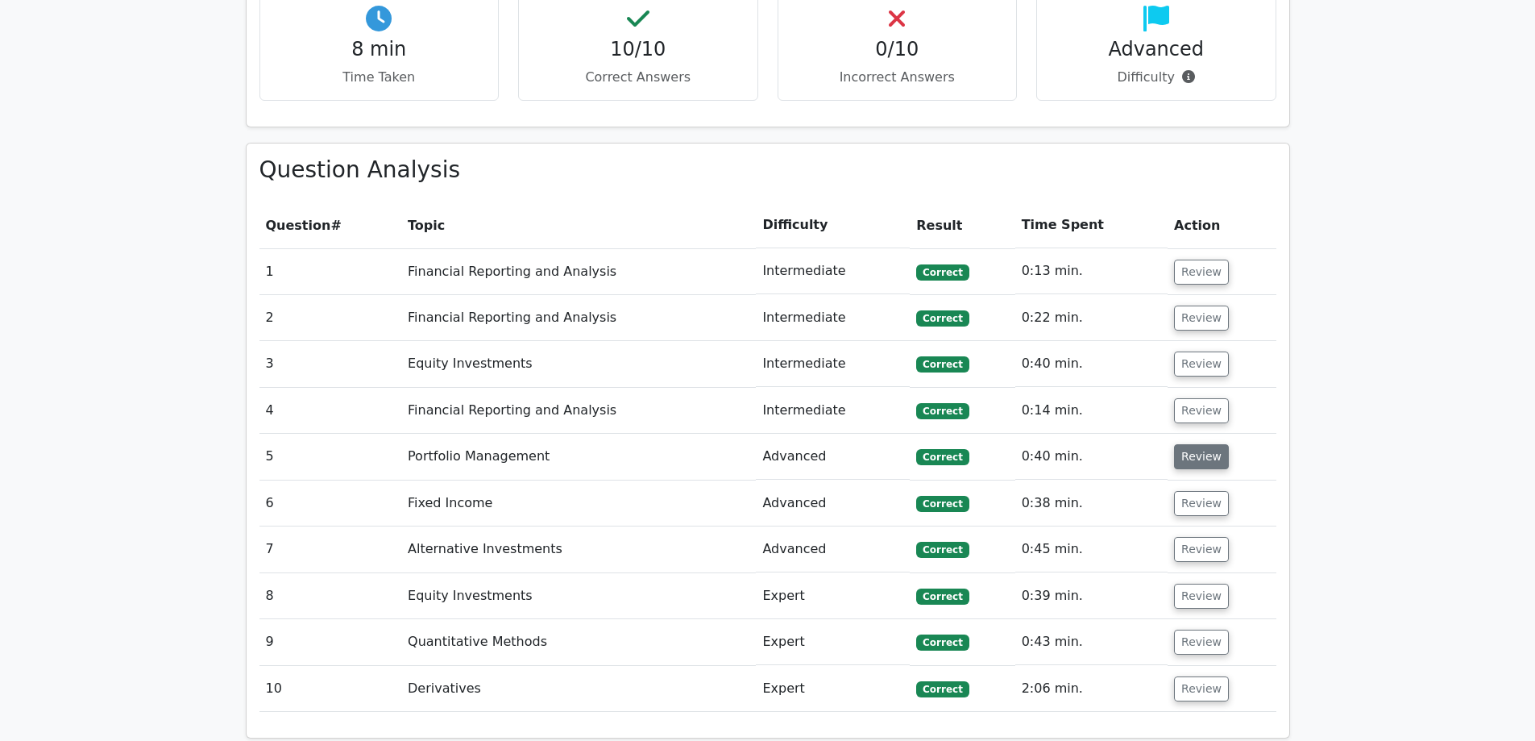
click at [1212, 444] on button "Review" at bounding box center [1201, 456] width 55 height 25
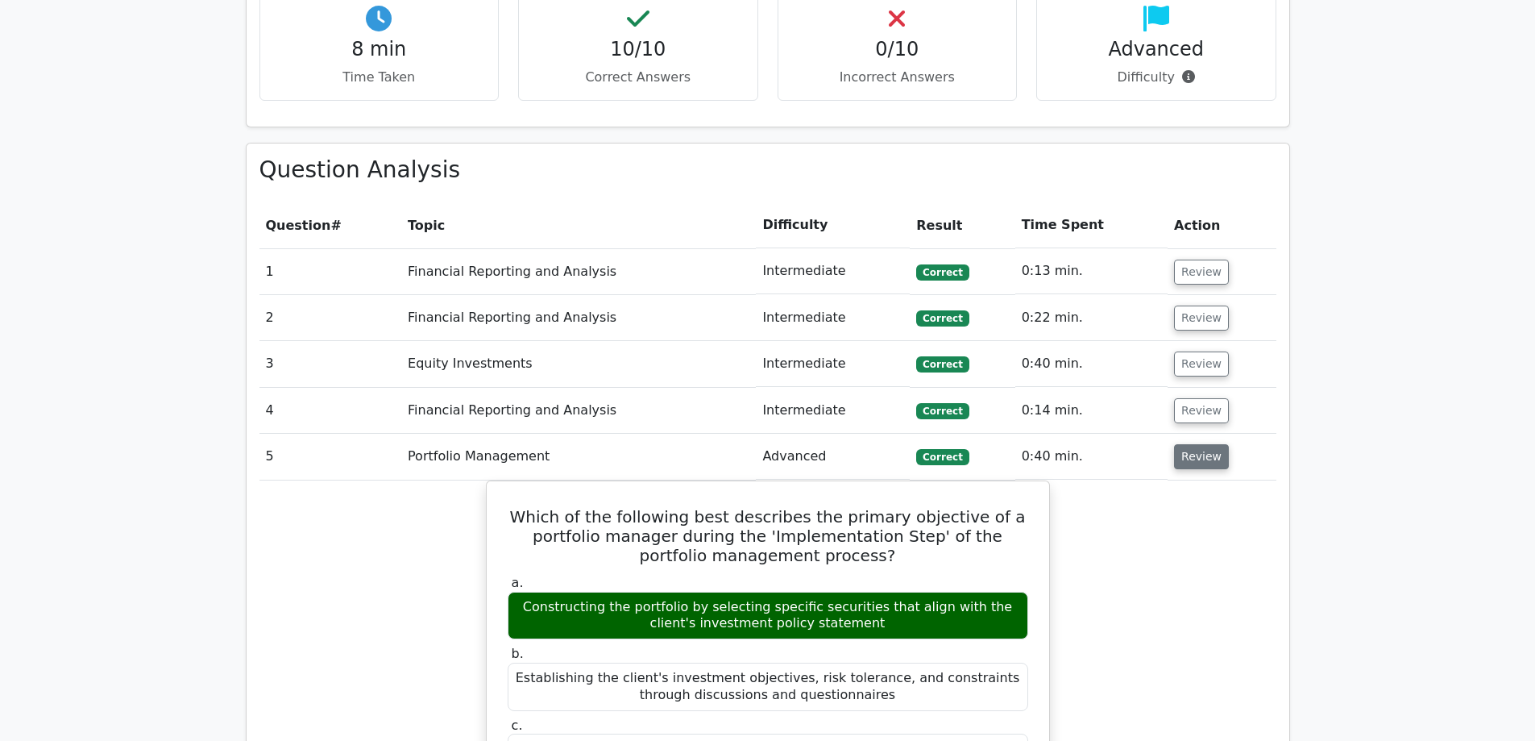
click at [1207, 444] on button "Review" at bounding box center [1201, 456] width 55 height 25
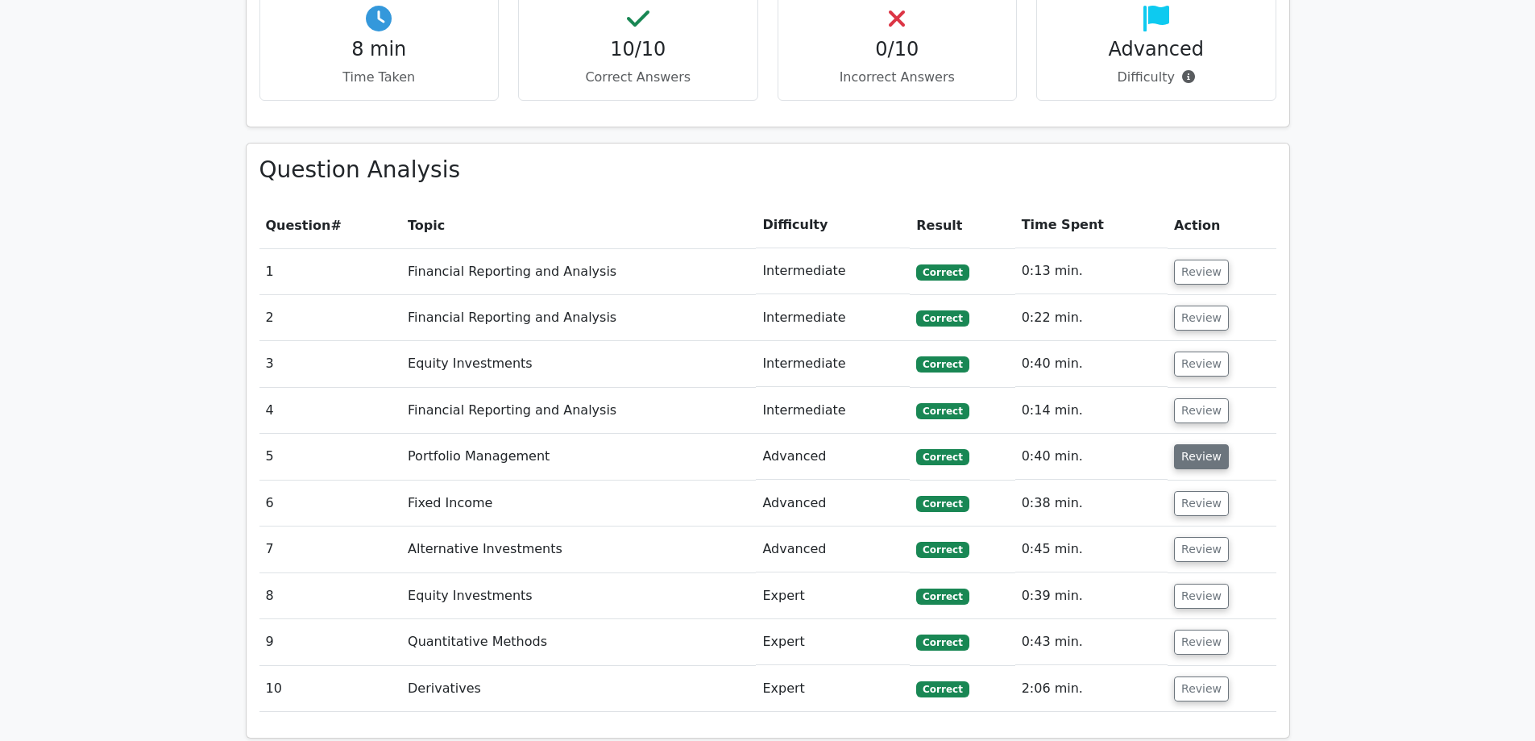
click at [1178, 444] on button "Review" at bounding box center [1201, 456] width 55 height 25
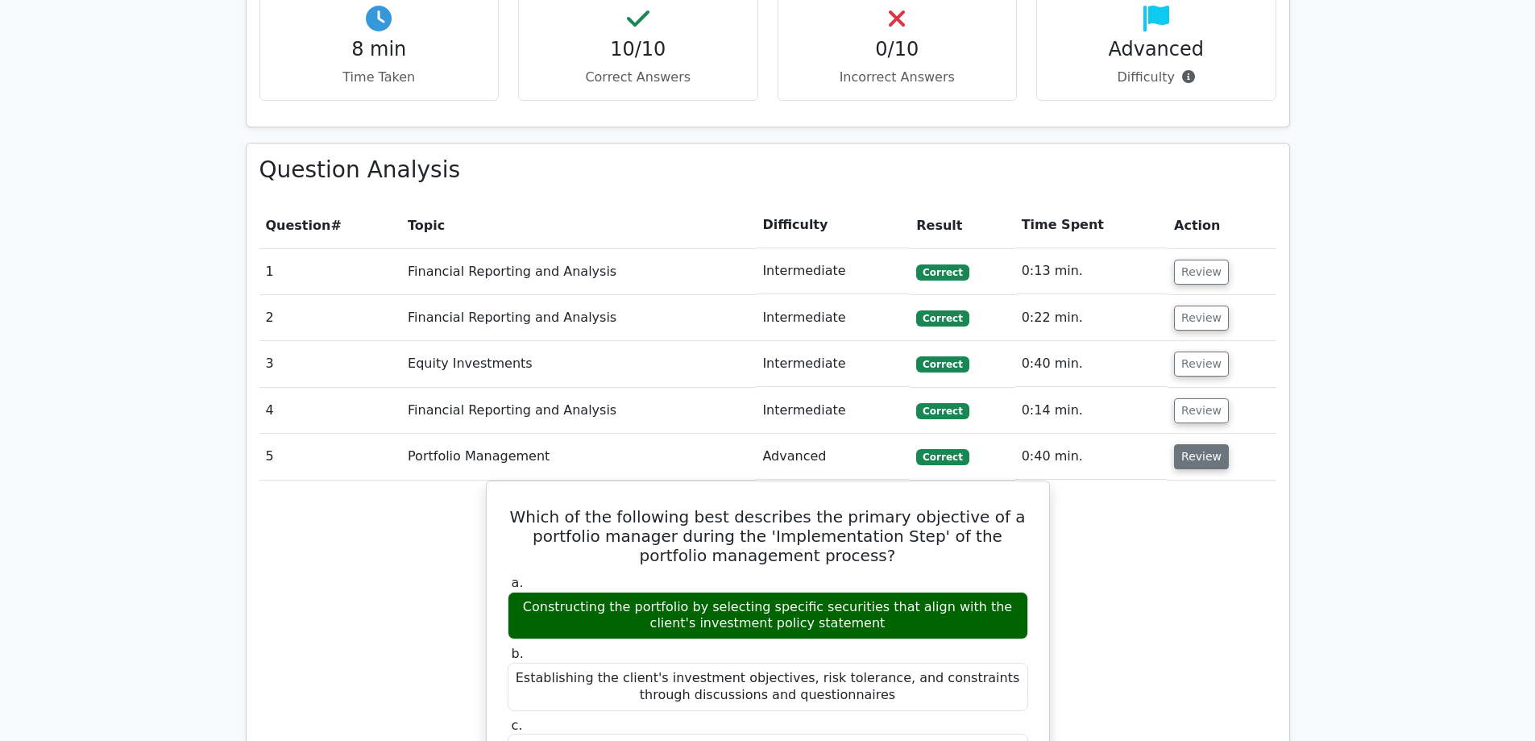
click at [1178, 444] on button "Review" at bounding box center [1201, 456] width 55 height 25
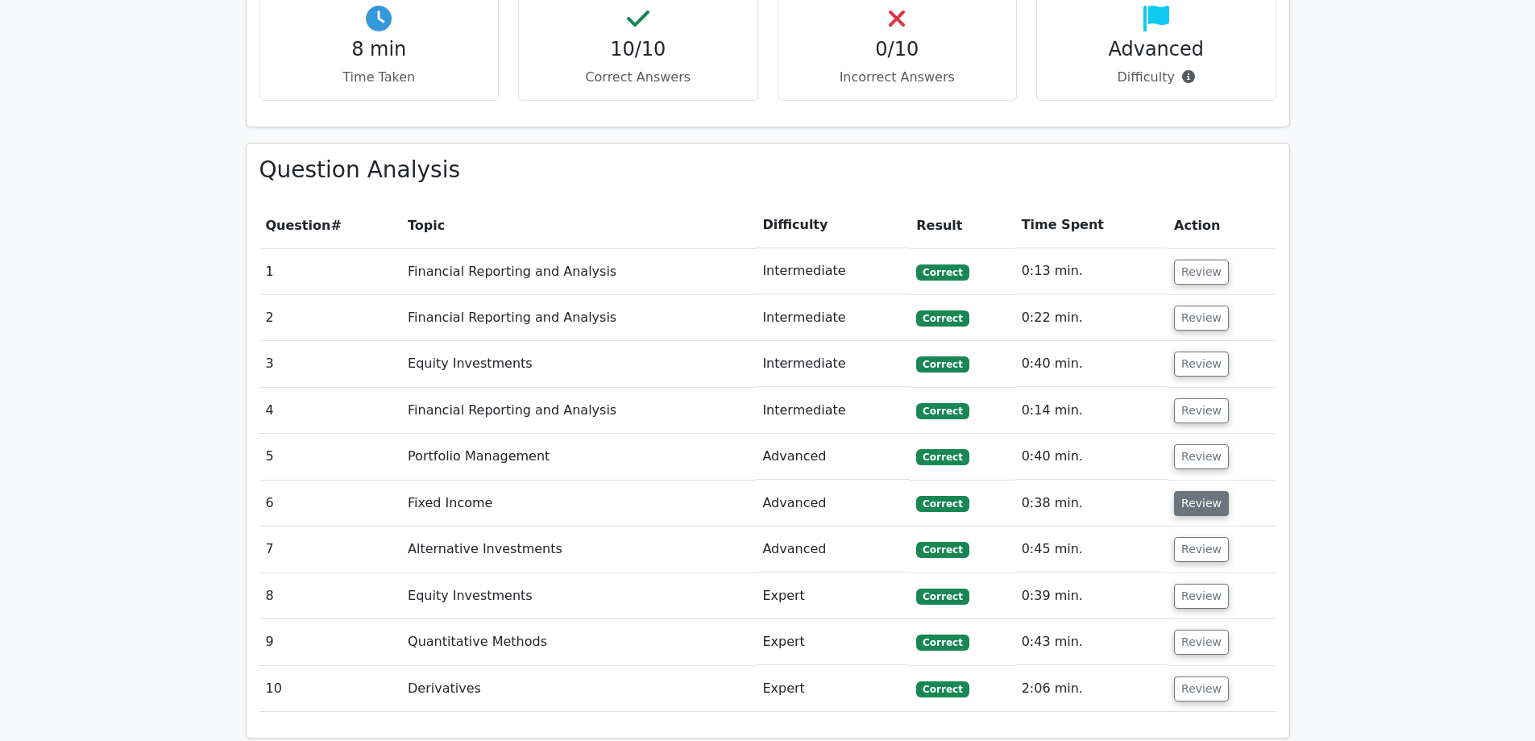
click at [1194, 491] on button "Review" at bounding box center [1201, 503] width 55 height 25
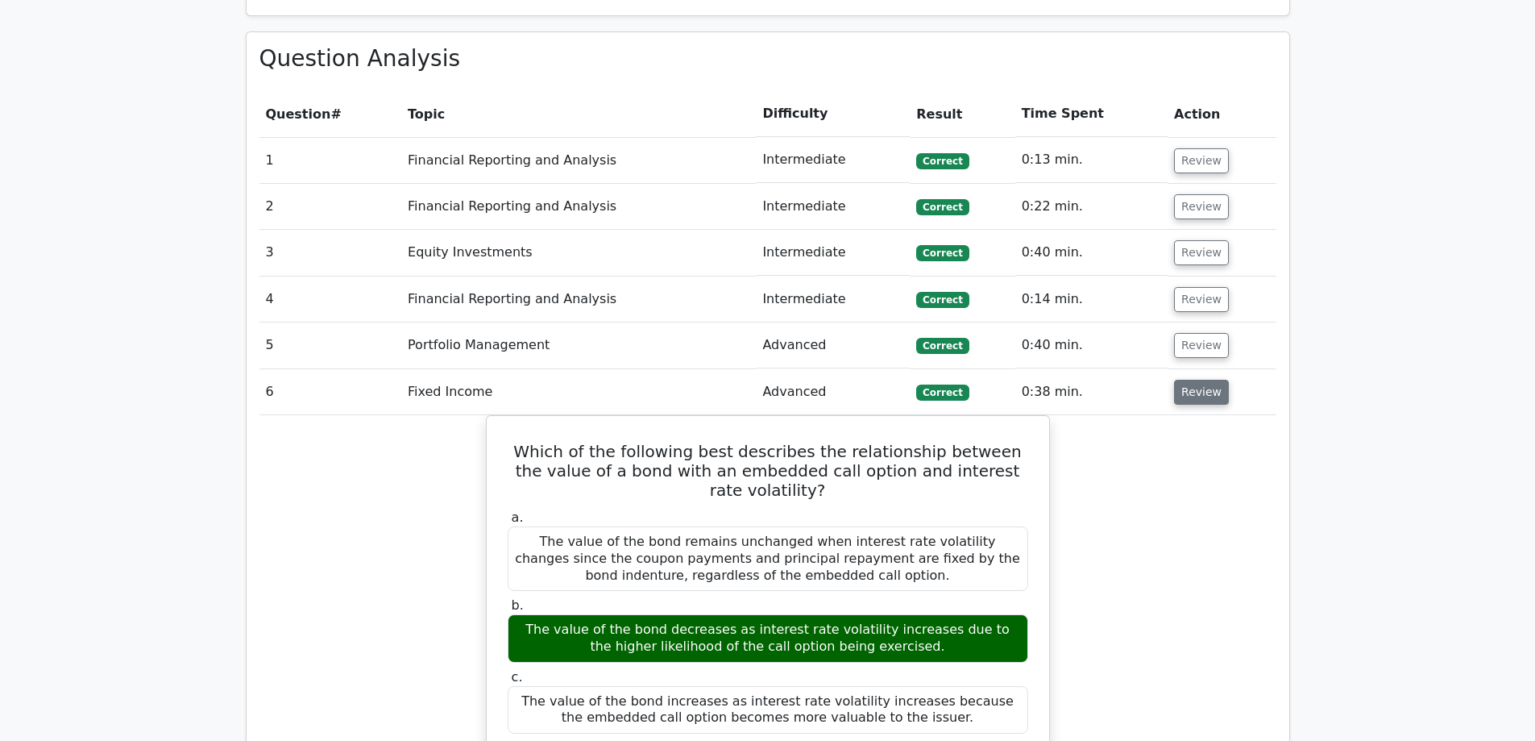
scroll to position [1289, 0]
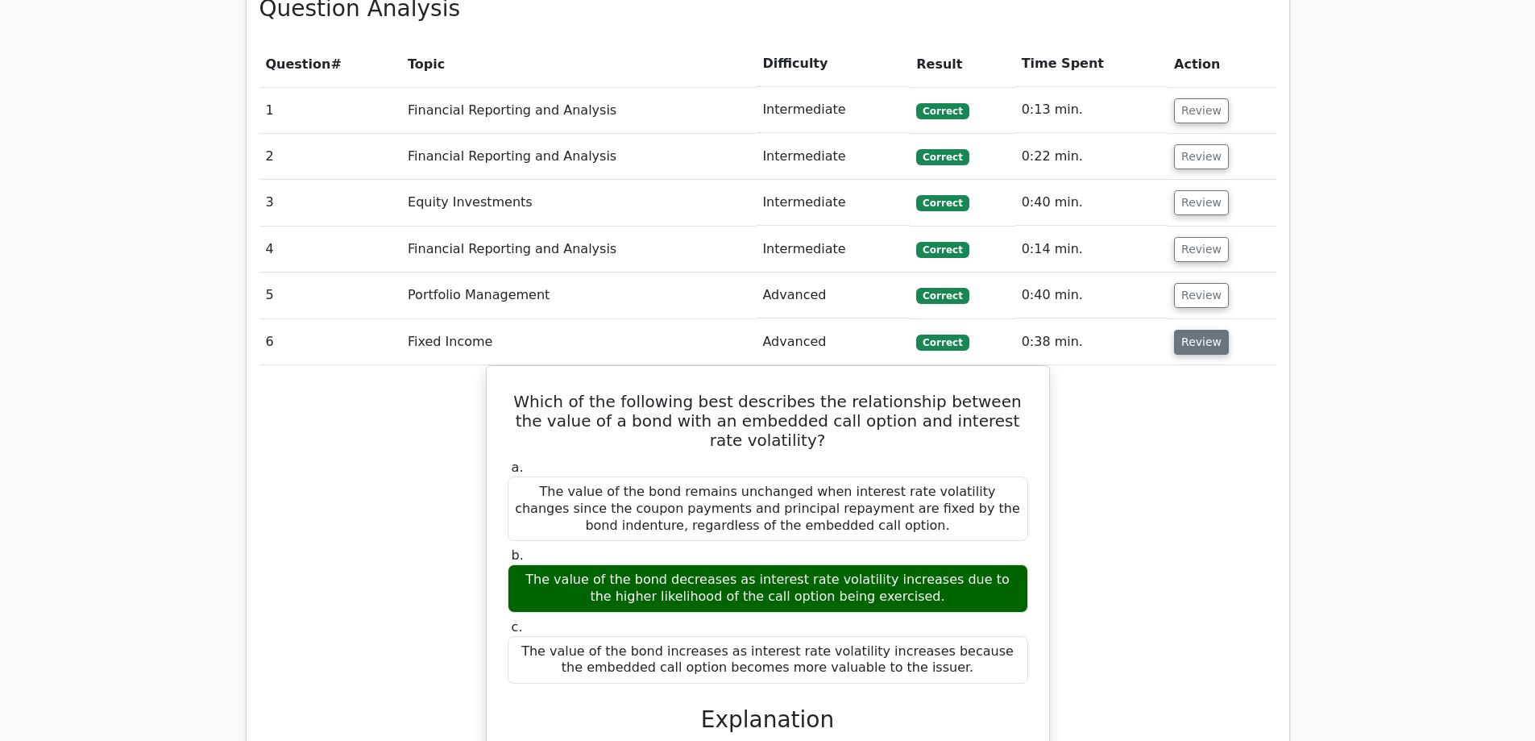
click at [1183, 330] on button "Review" at bounding box center [1201, 342] width 55 height 25
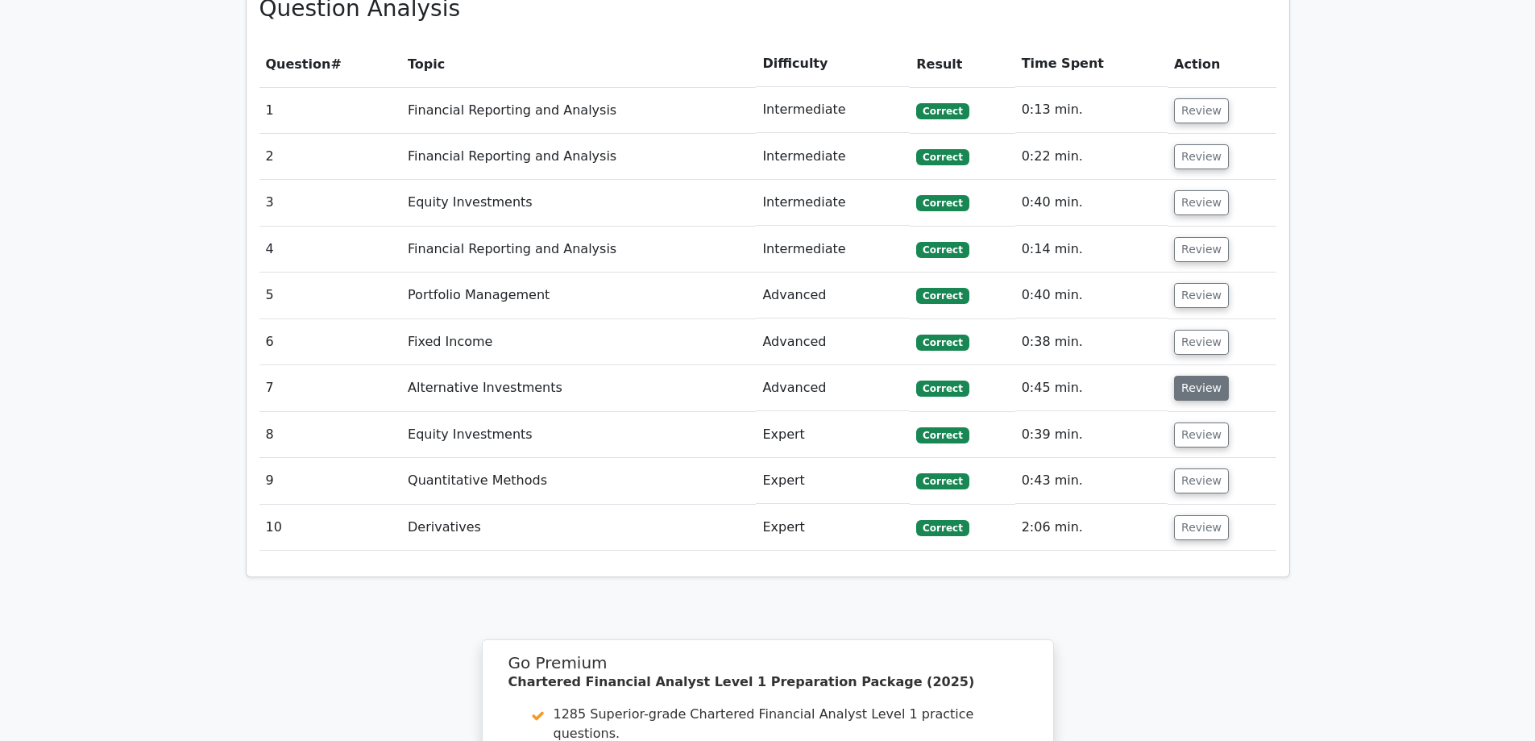
click at [1180, 375] on button "Review" at bounding box center [1201, 387] width 55 height 25
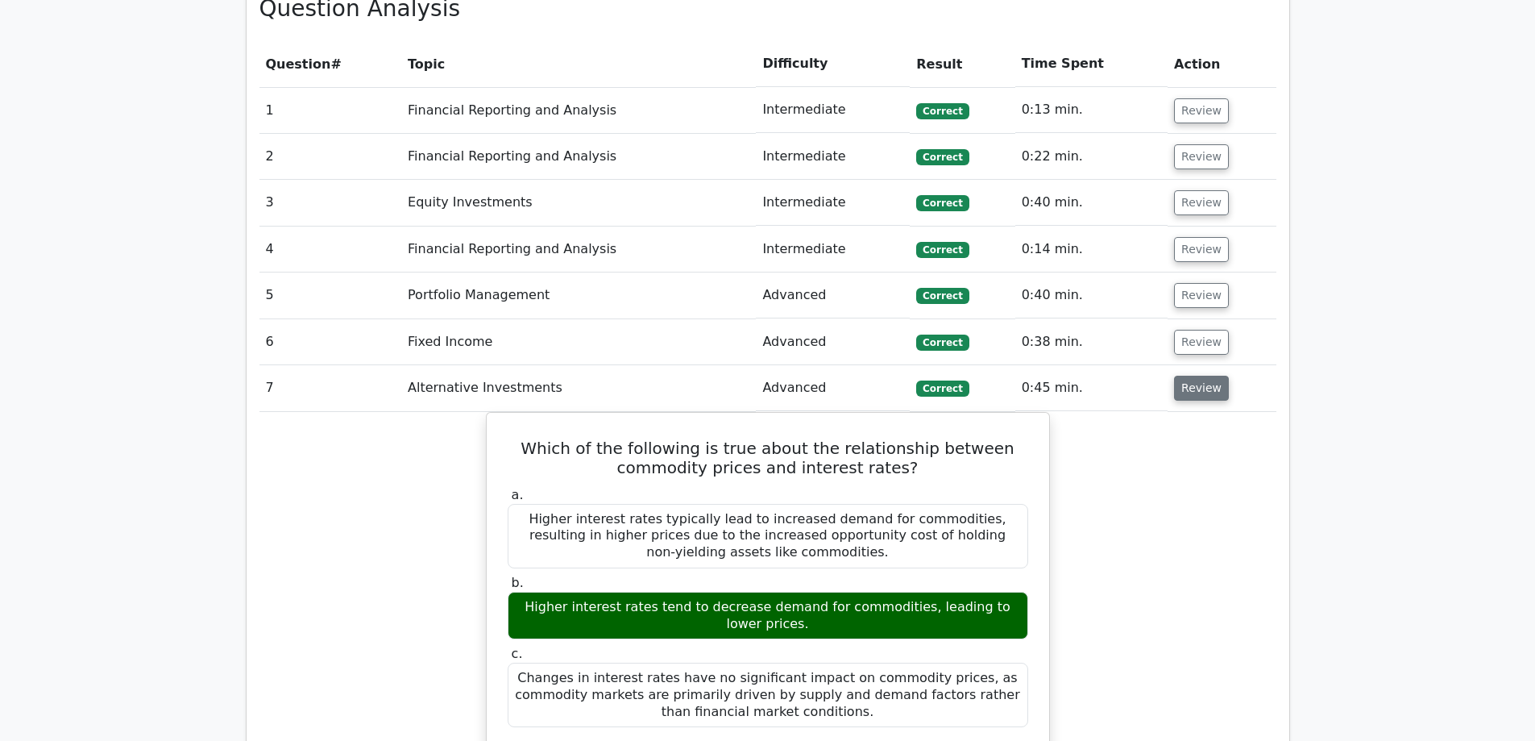
click at [1189, 375] on button "Review" at bounding box center [1201, 387] width 55 height 25
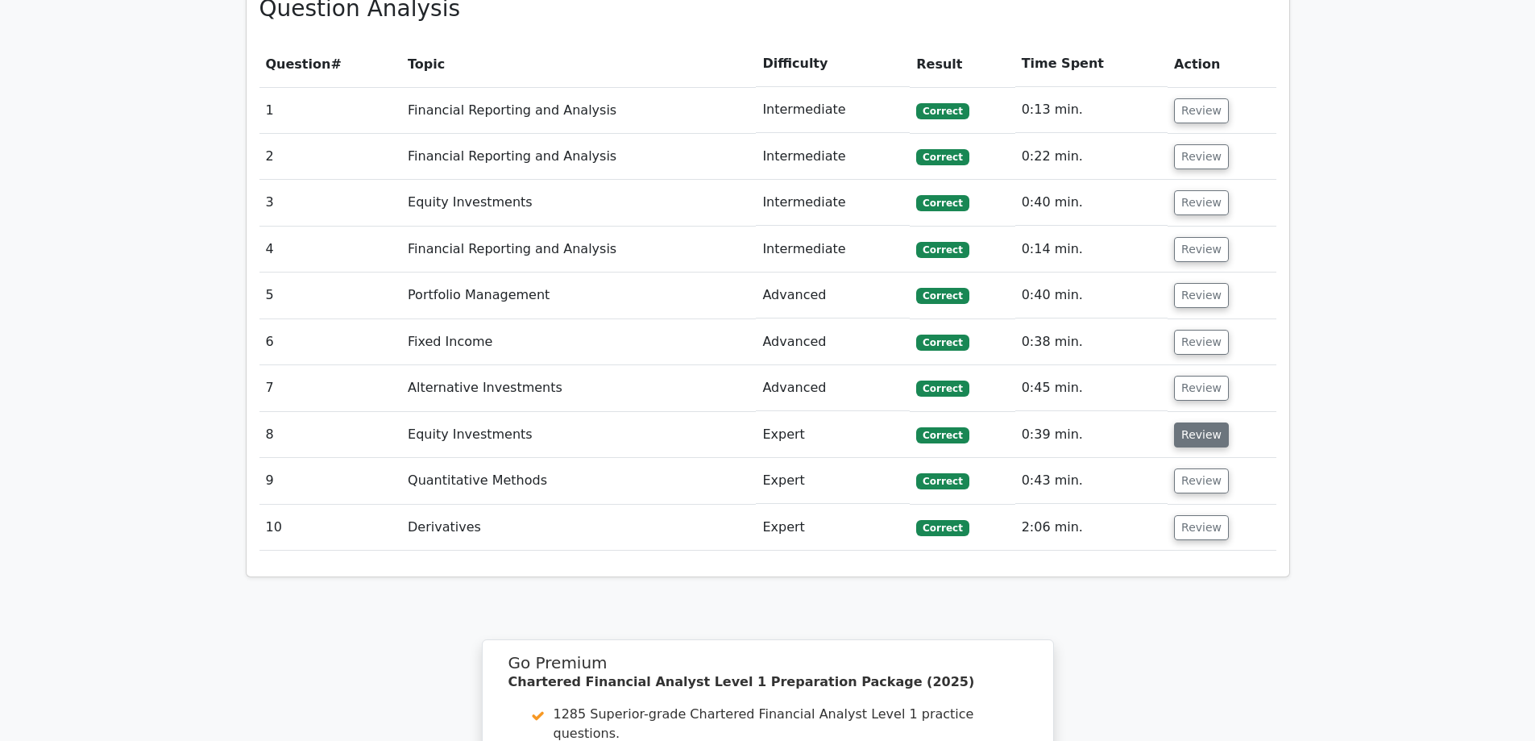
click at [1196, 422] on button "Review" at bounding box center [1201, 434] width 55 height 25
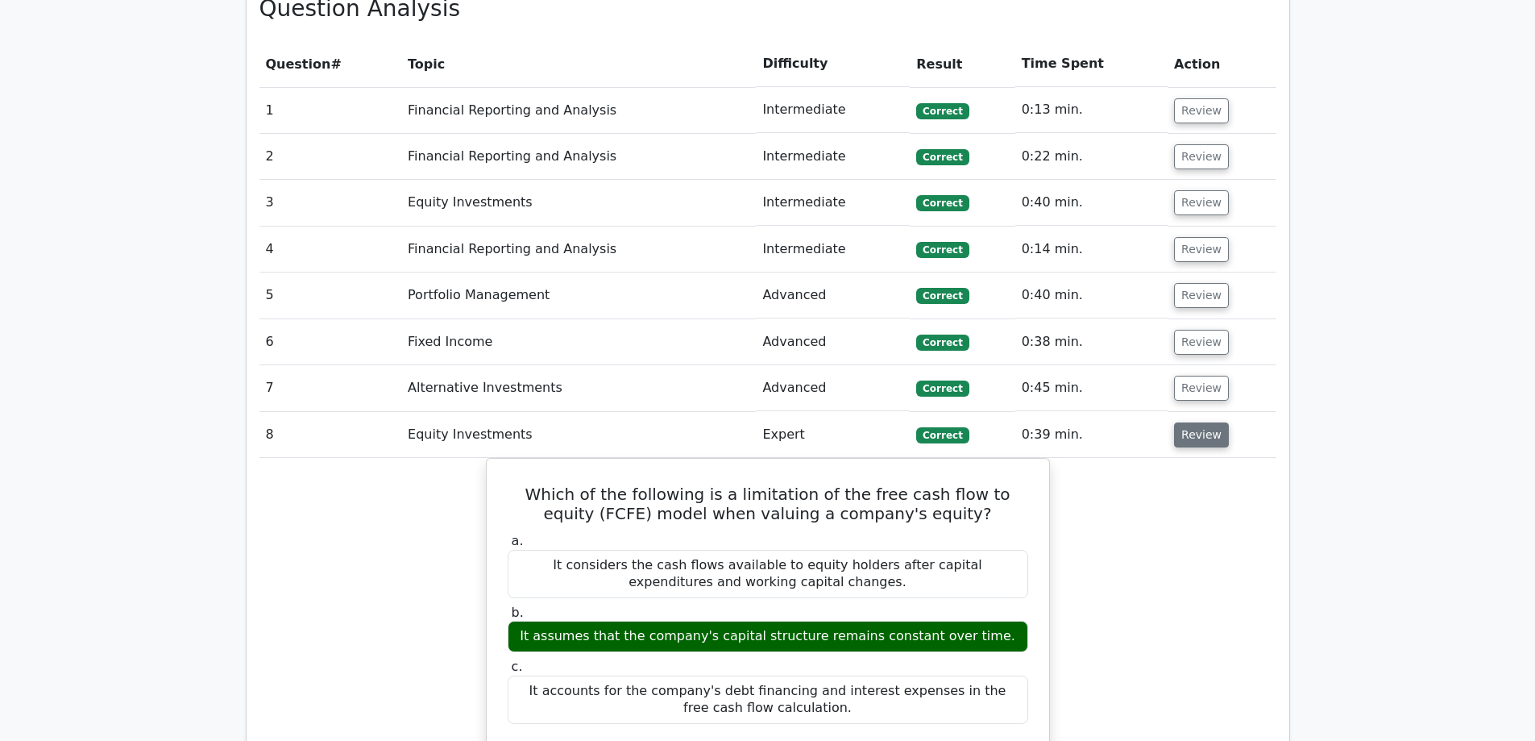
click at [1196, 422] on button "Review" at bounding box center [1201, 434] width 55 height 25
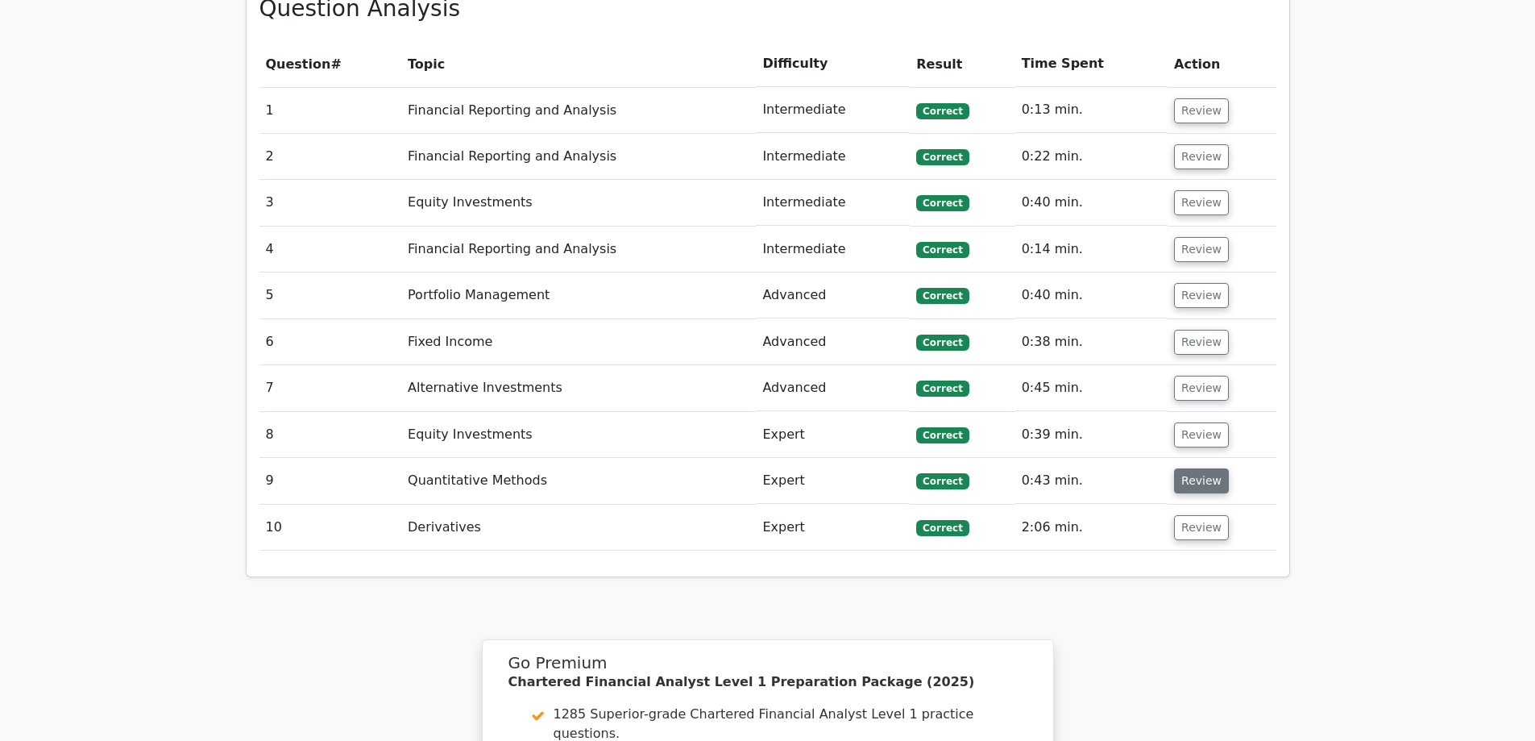
click at [1192, 468] on button "Review" at bounding box center [1201, 480] width 55 height 25
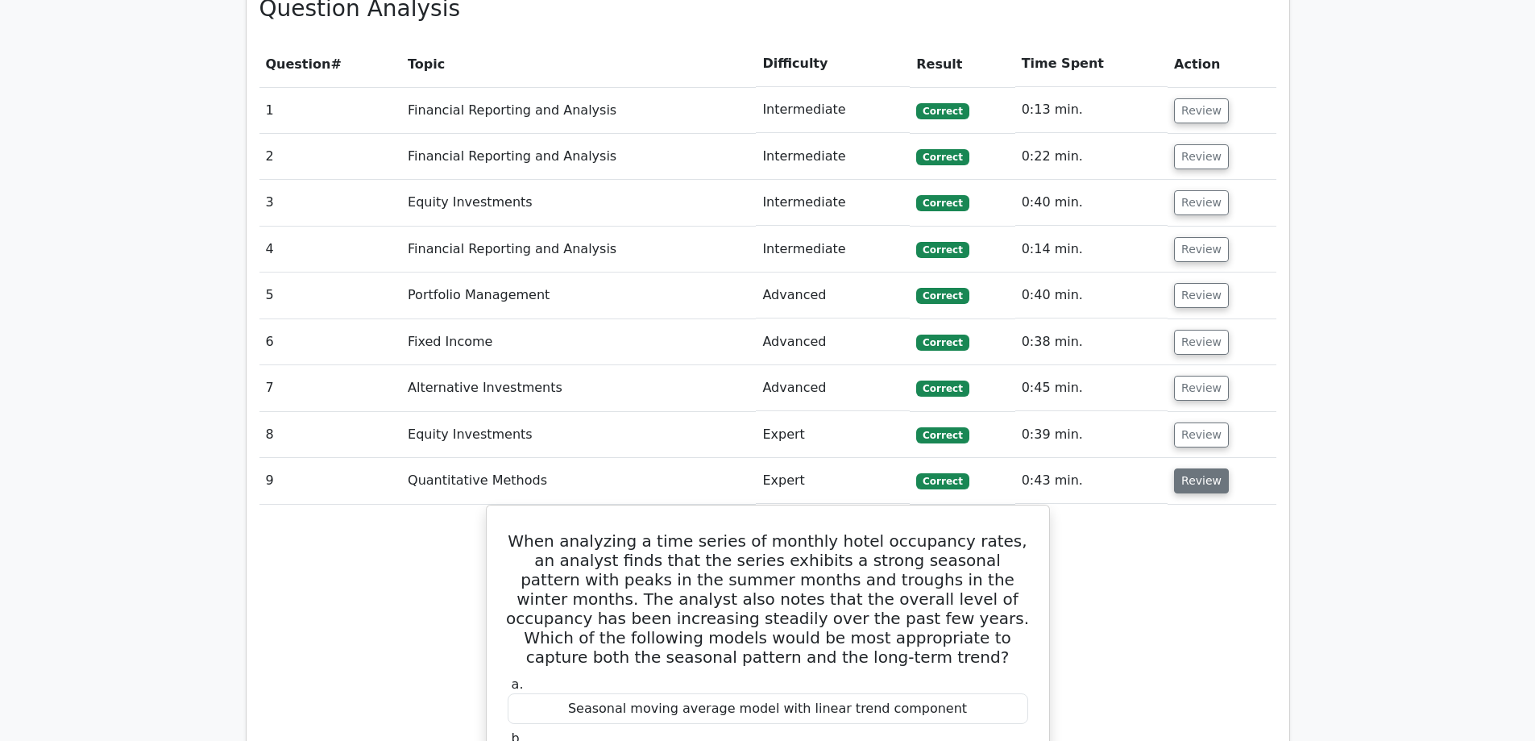
click at [1192, 468] on button "Review" at bounding box center [1201, 480] width 55 height 25
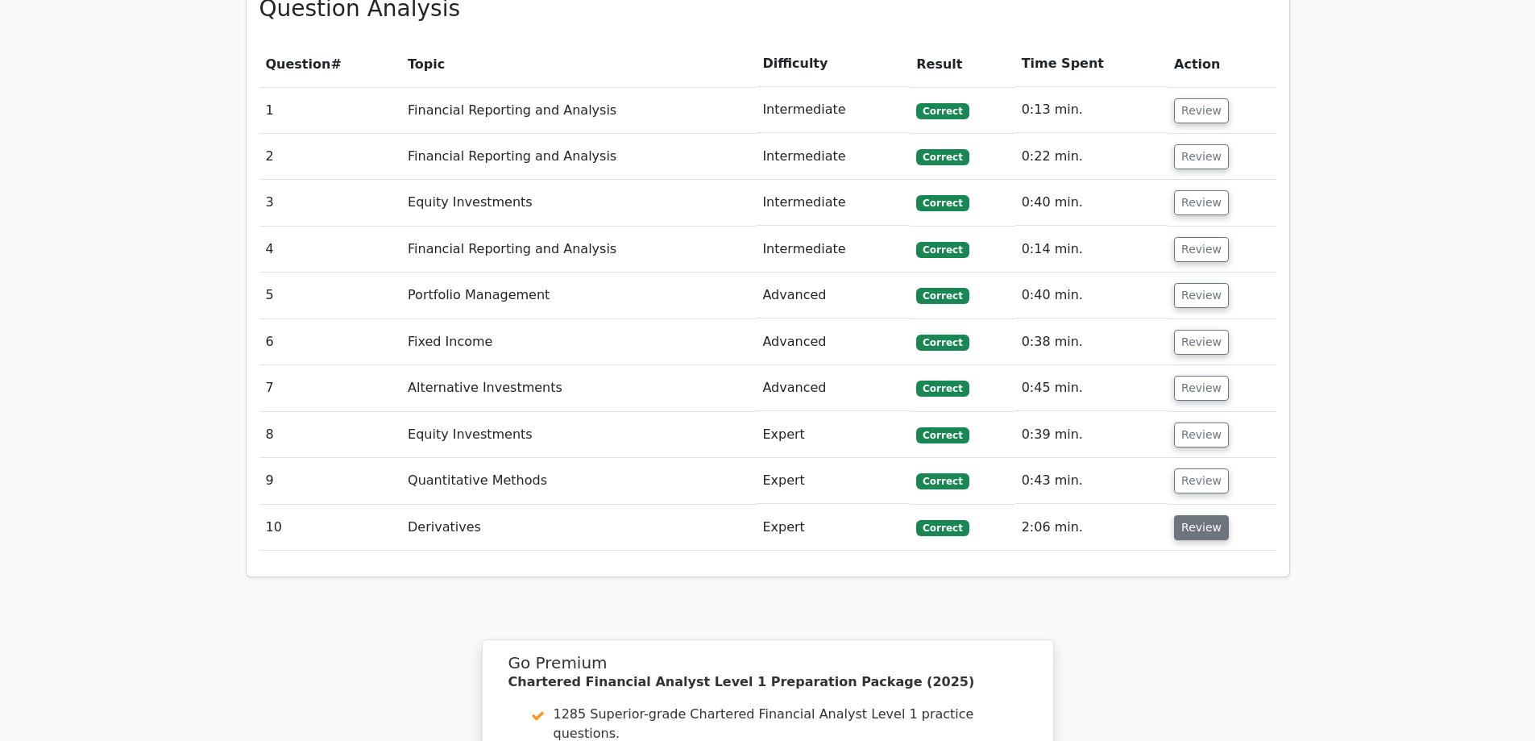
click at [1196, 515] on button "Review" at bounding box center [1201, 527] width 55 height 25
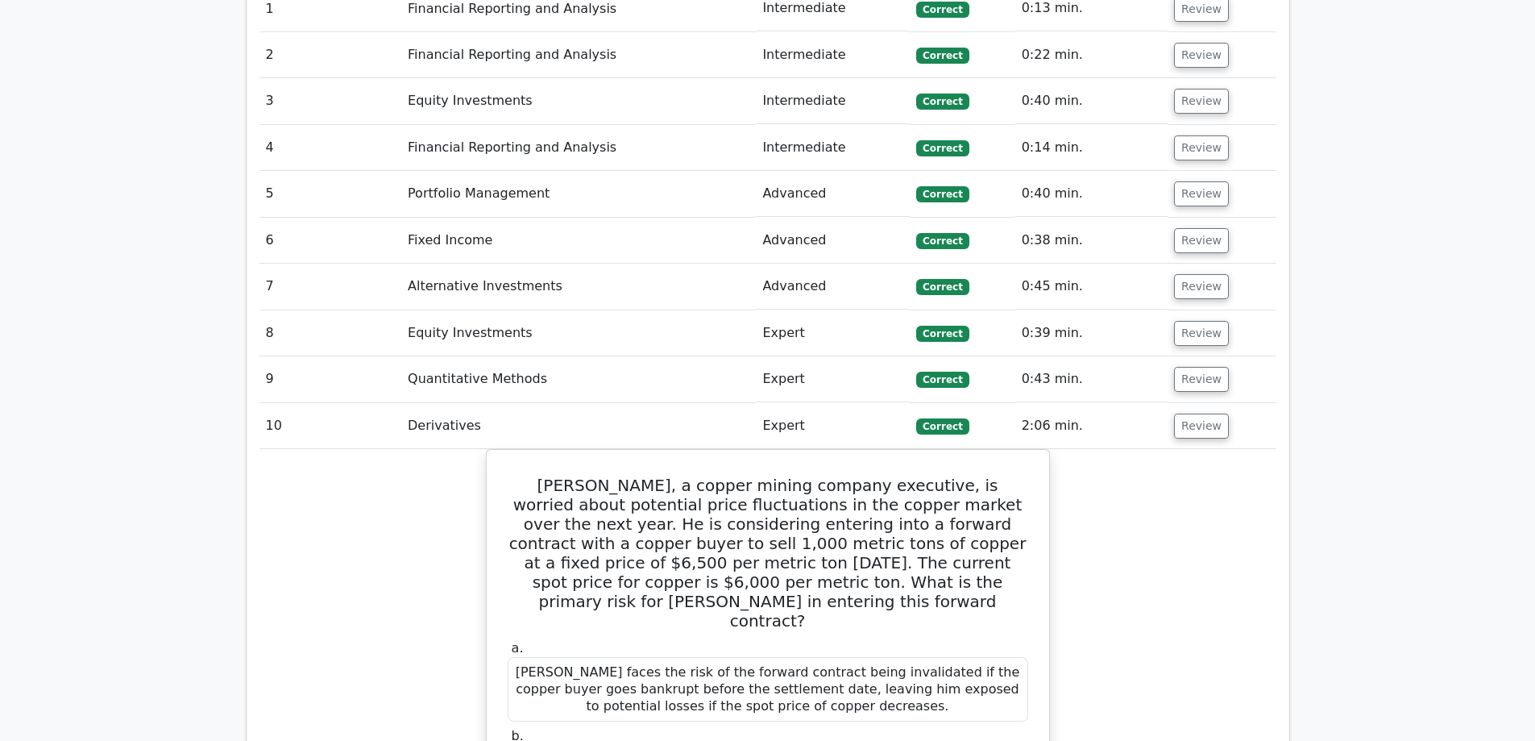
scroll to position [1531, 0]
